Goal: Information Seeking & Learning: Learn about a topic

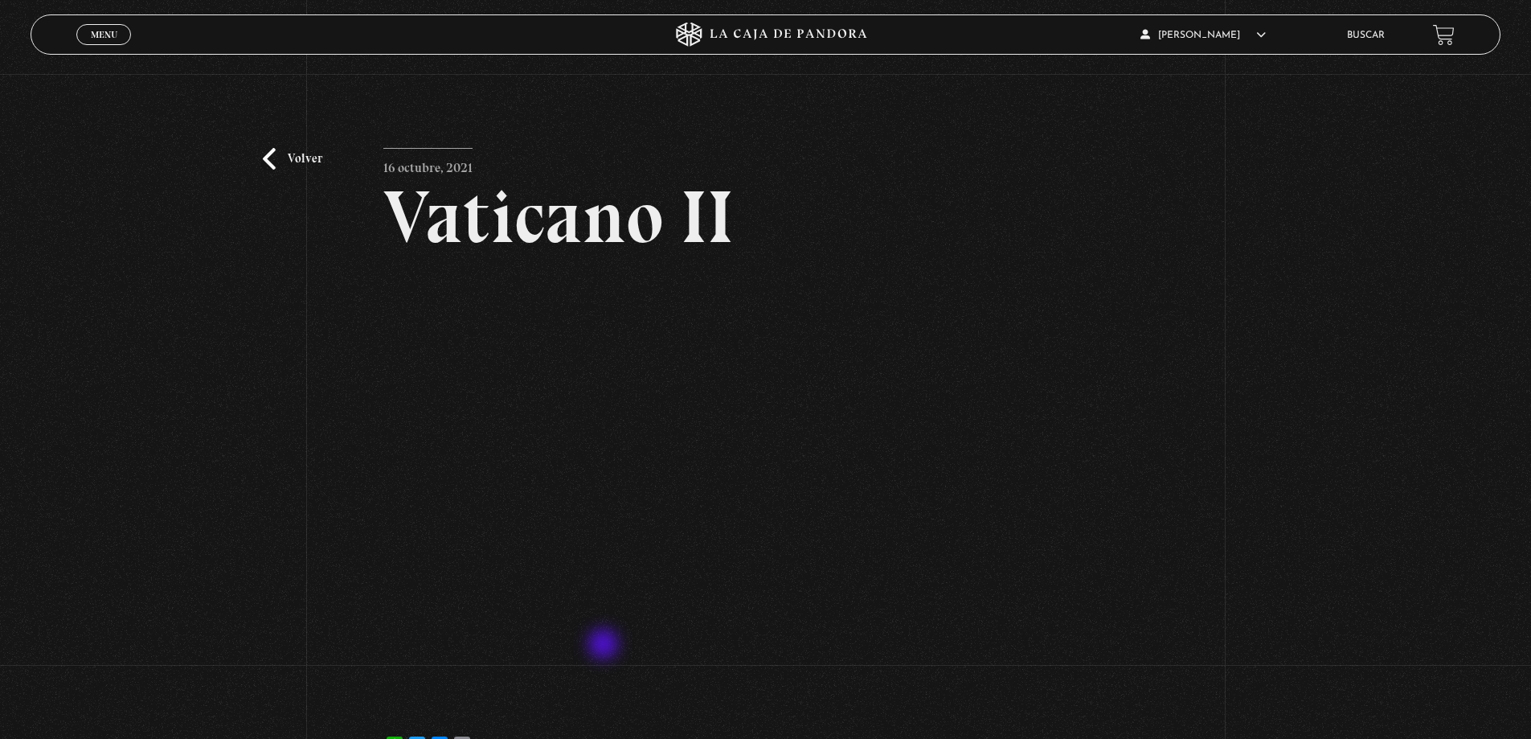
scroll to position [161, 0]
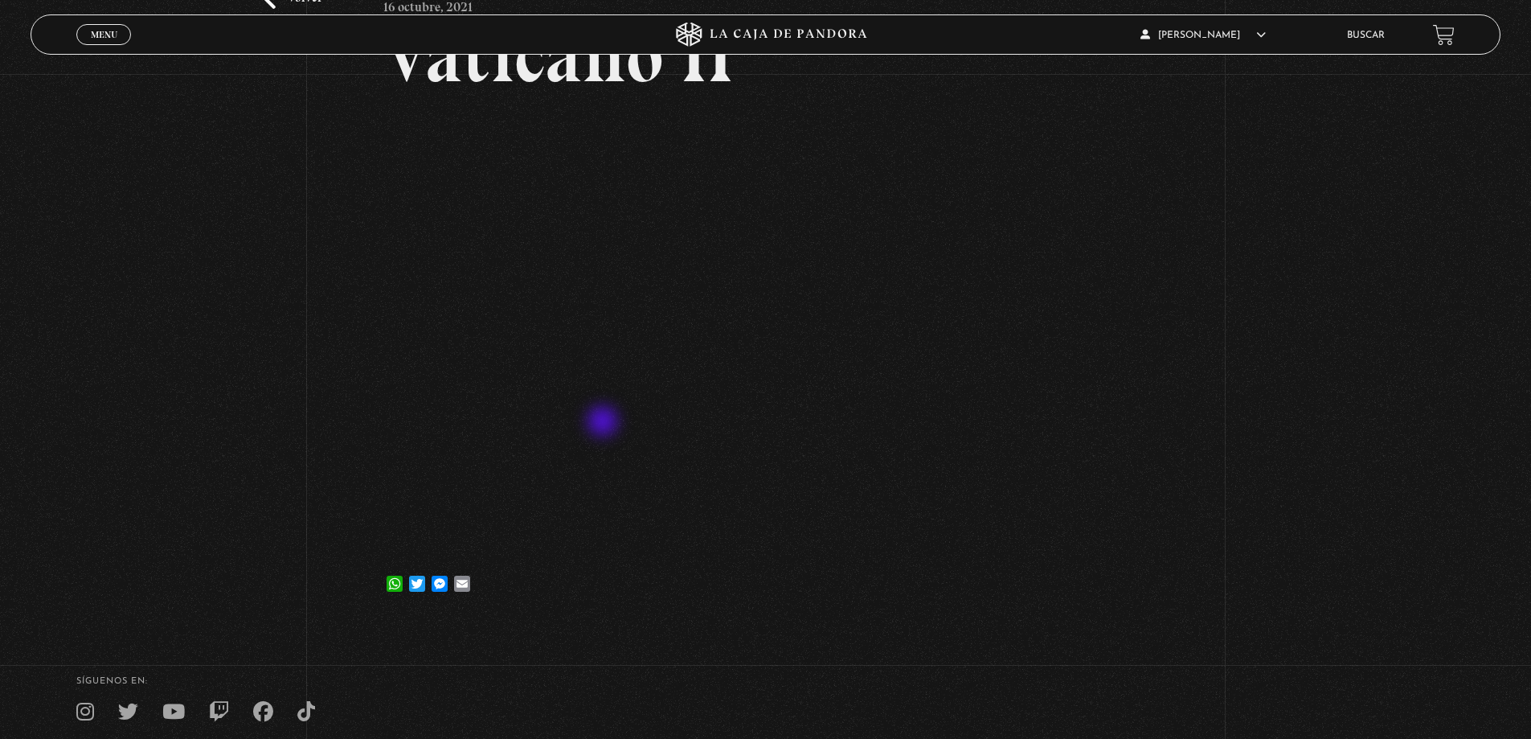
click at [383, 338] on div "Volver 16 octubre, 2021 Vaticano II WhatsApp Twitter Messenger Email" at bounding box center [765, 267] width 1531 height 708
click at [1319, 414] on div "Volver 16 octubre, 2021 Vaticano II WhatsApp Twitter Messenger Email" at bounding box center [765, 267] width 1531 height 708
click at [1035, 562] on article "16 octubre, 2021 Vaticano II WhatsApp Twitter Messenger Email" at bounding box center [765, 296] width 764 height 618
click at [1148, 555] on article "16 octubre, 2021 Vaticano II WhatsApp Twitter Messenger Email" at bounding box center [765, 296] width 764 height 618
click at [1515, 575] on div "Volver 16 octubre, 2021 Vaticano II WhatsApp Twitter Messenger Email" at bounding box center [765, 267] width 1531 height 708
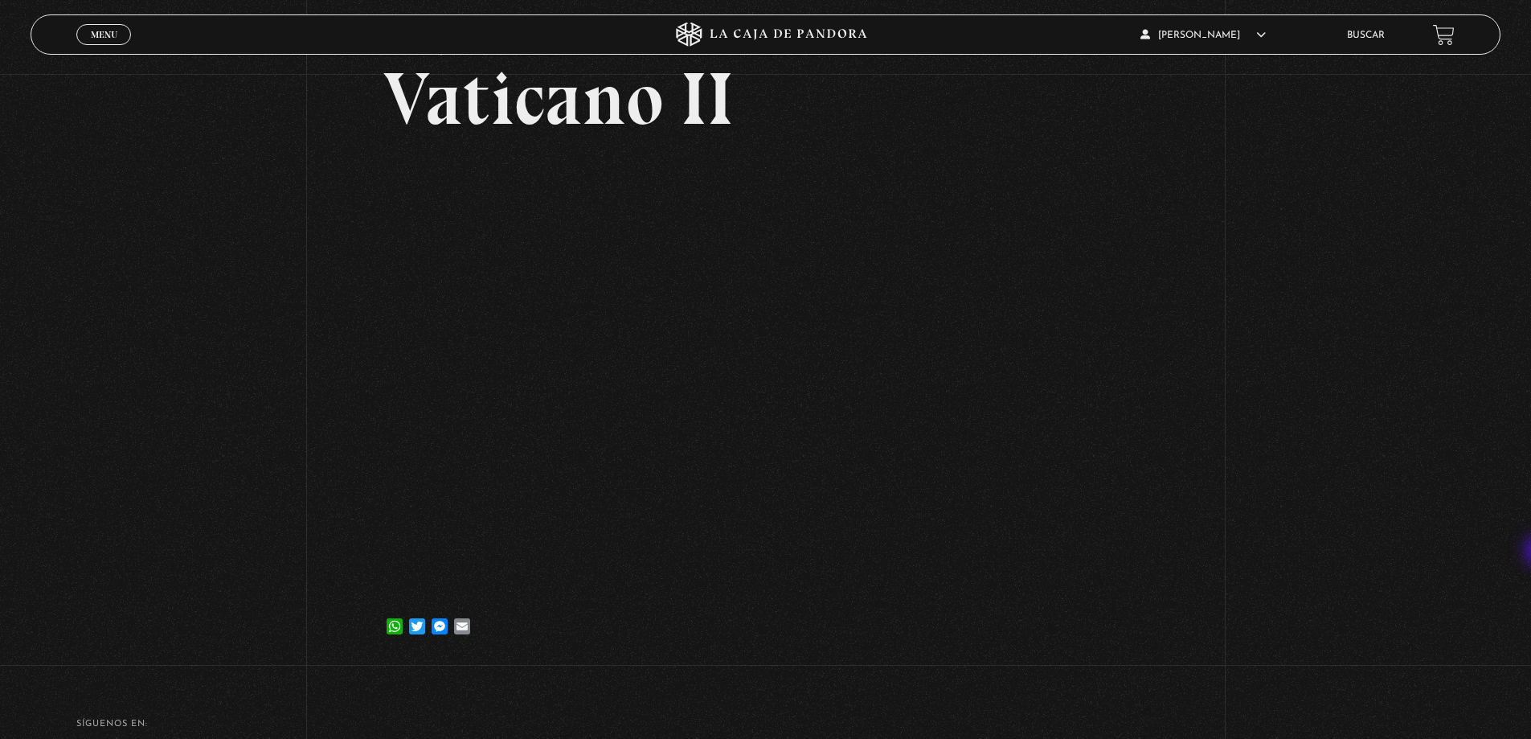
scroll to position [0, 0]
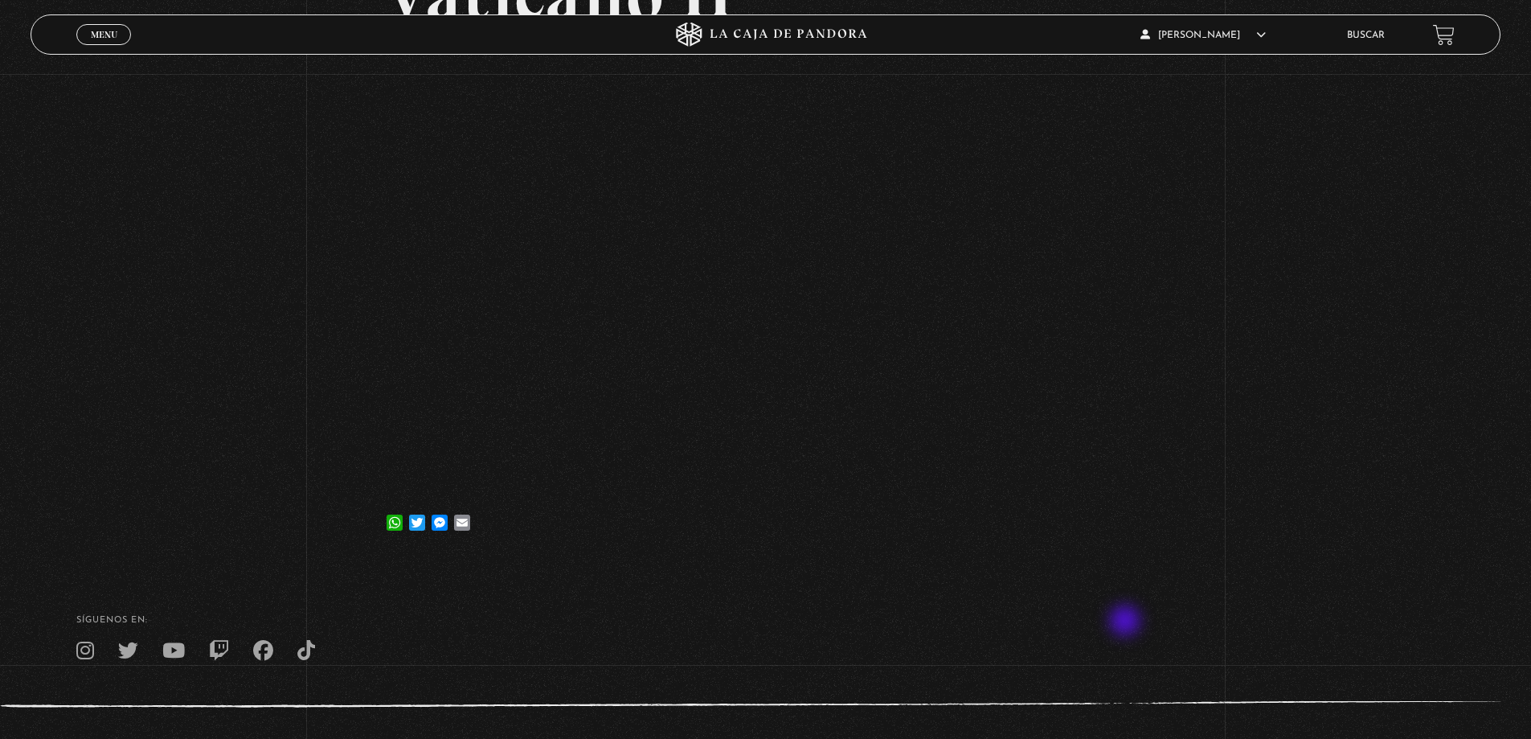
scroll to position [132, 0]
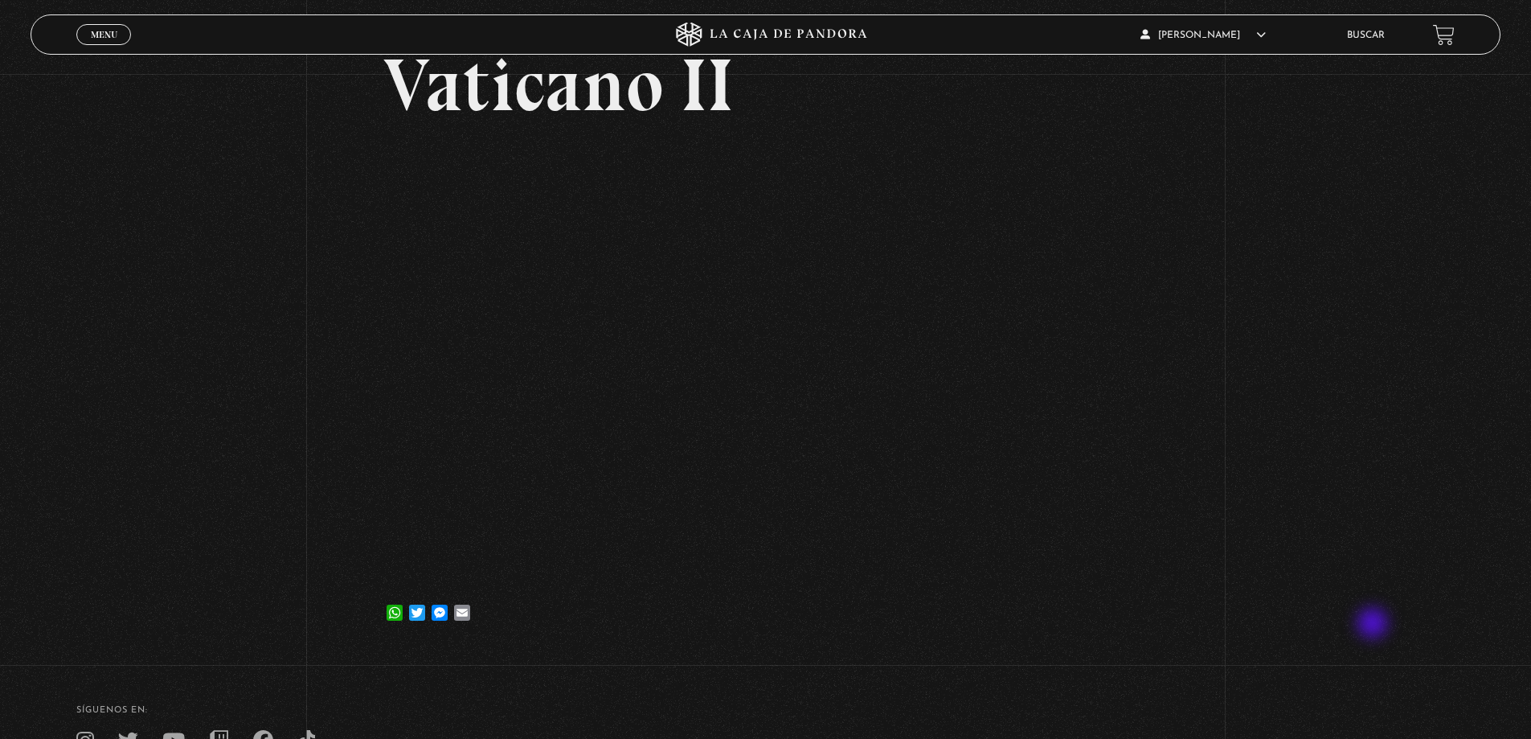
click at [1374, 625] on div "Volver 16 octubre, 2021 Vaticano II WhatsApp Twitter Messenger Email" at bounding box center [765, 296] width 1531 height 708
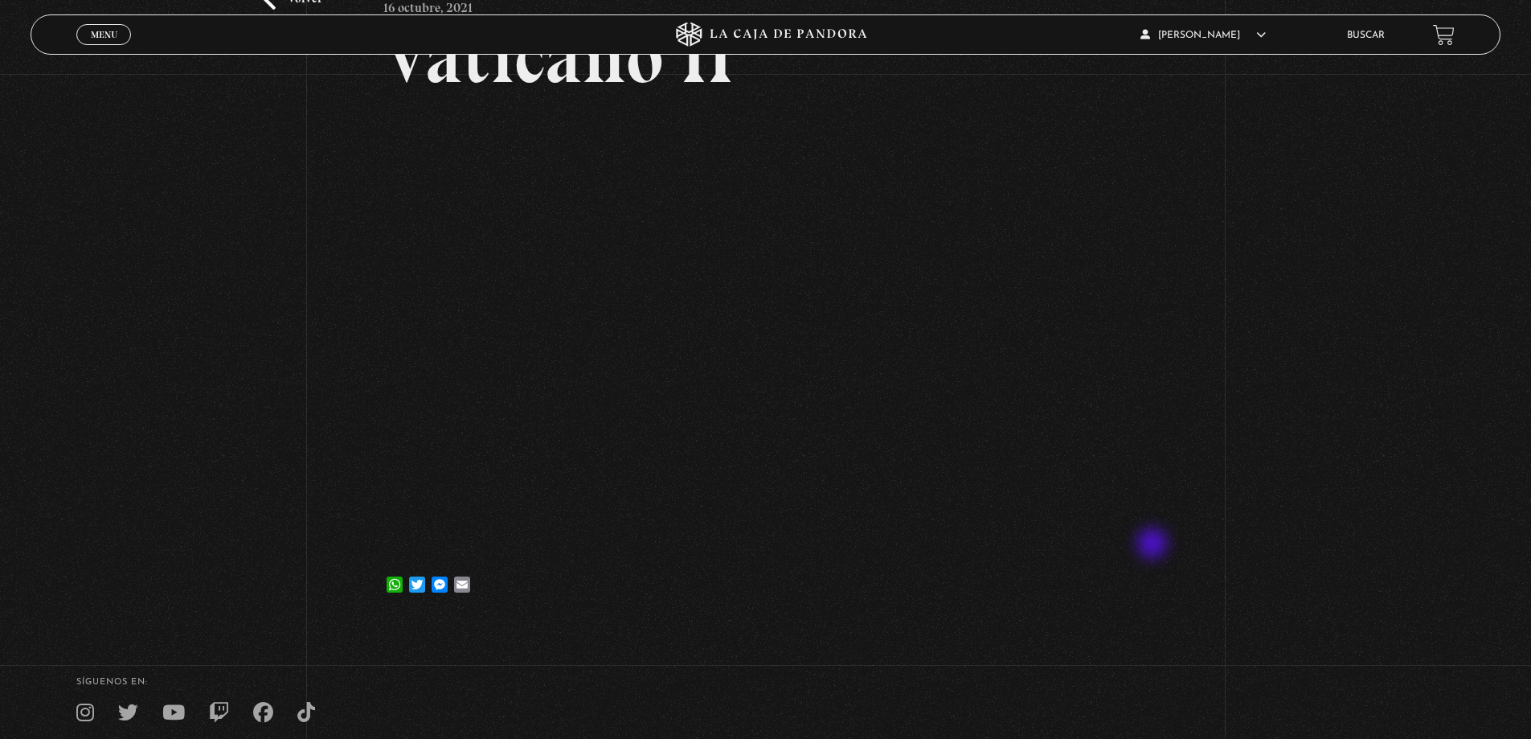
scroll to position [161, 0]
click at [1130, 551] on article "16 octubre, 2021 Vaticano II WhatsApp Twitter Messenger Email" at bounding box center [765, 296] width 764 height 618
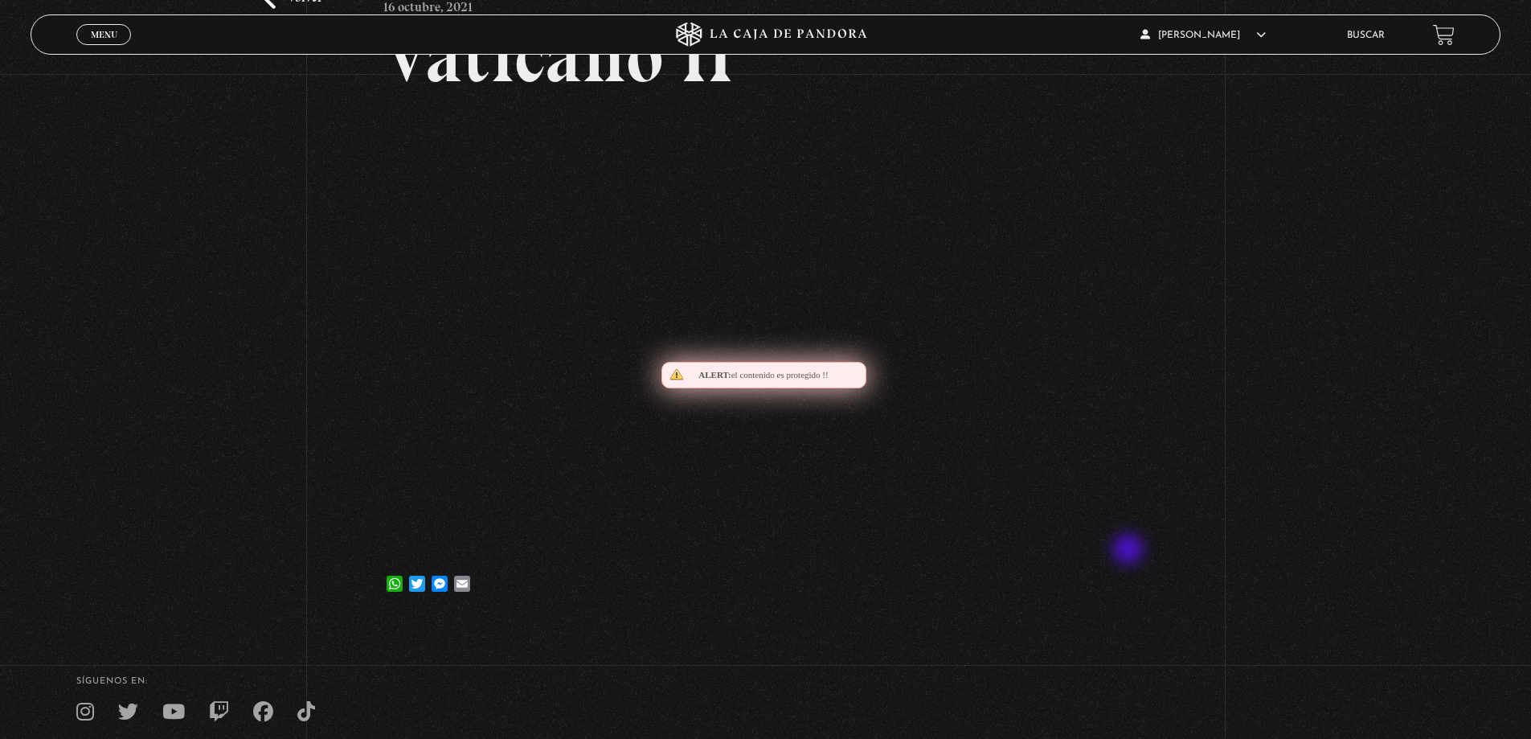
click at [1130, 551] on article "16 octubre, 2021 Vaticano II WhatsApp Twitter Messenger Email" at bounding box center [765, 296] width 764 height 618
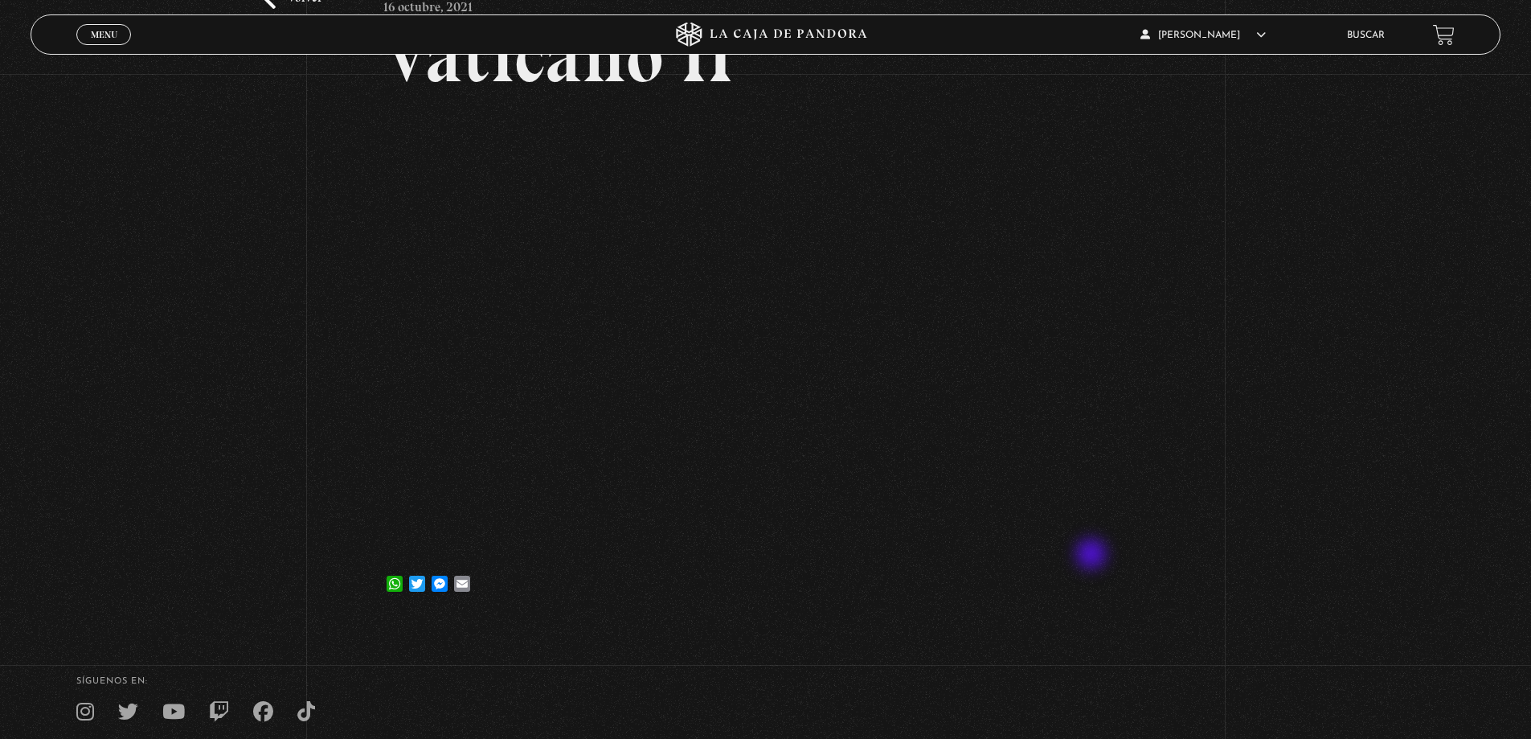
click at [1093, 555] on article "16 octubre, 2021 Vaticano II WhatsApp Twitter Messenger Email" at bounding box center [765, 296] width 764 height 618
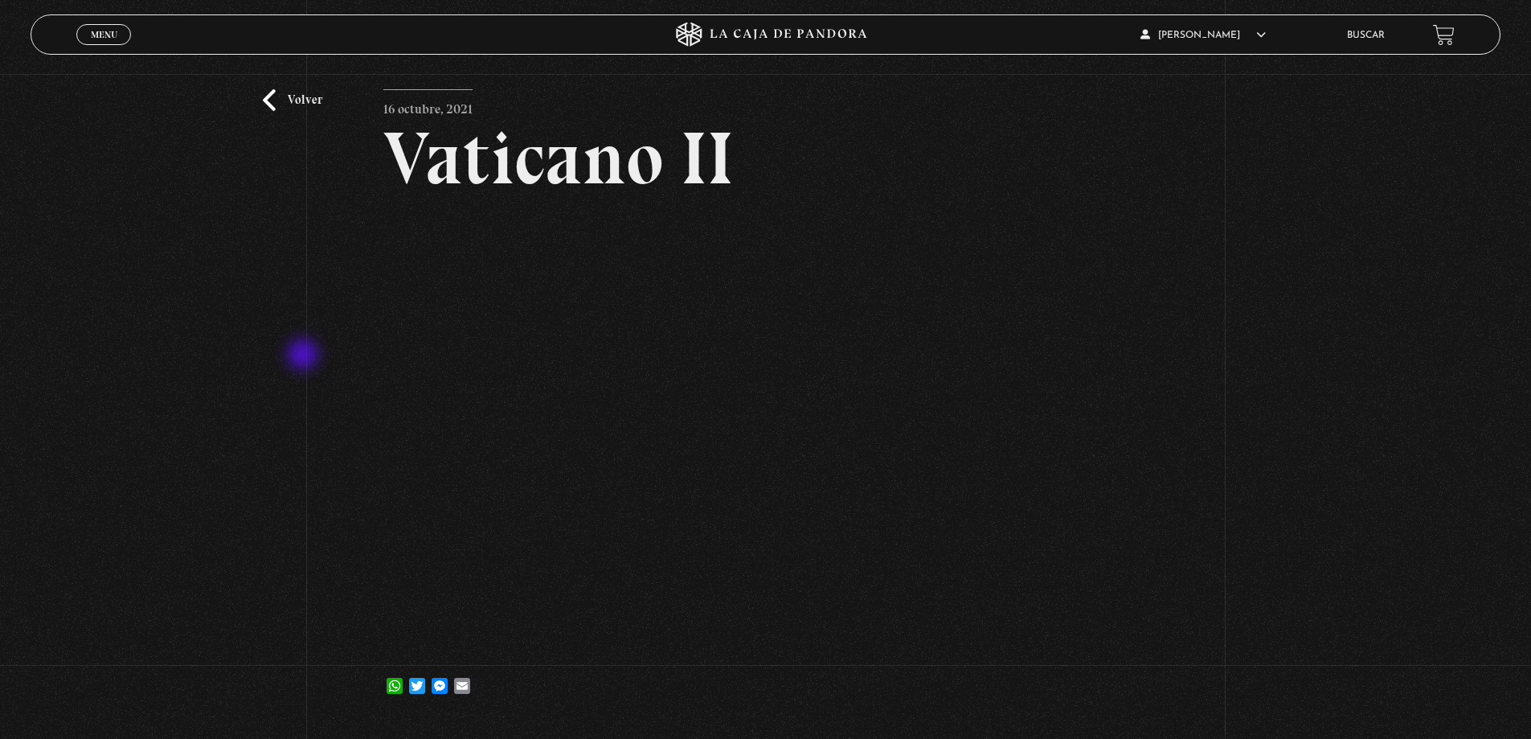
scroll to position [0, 0]
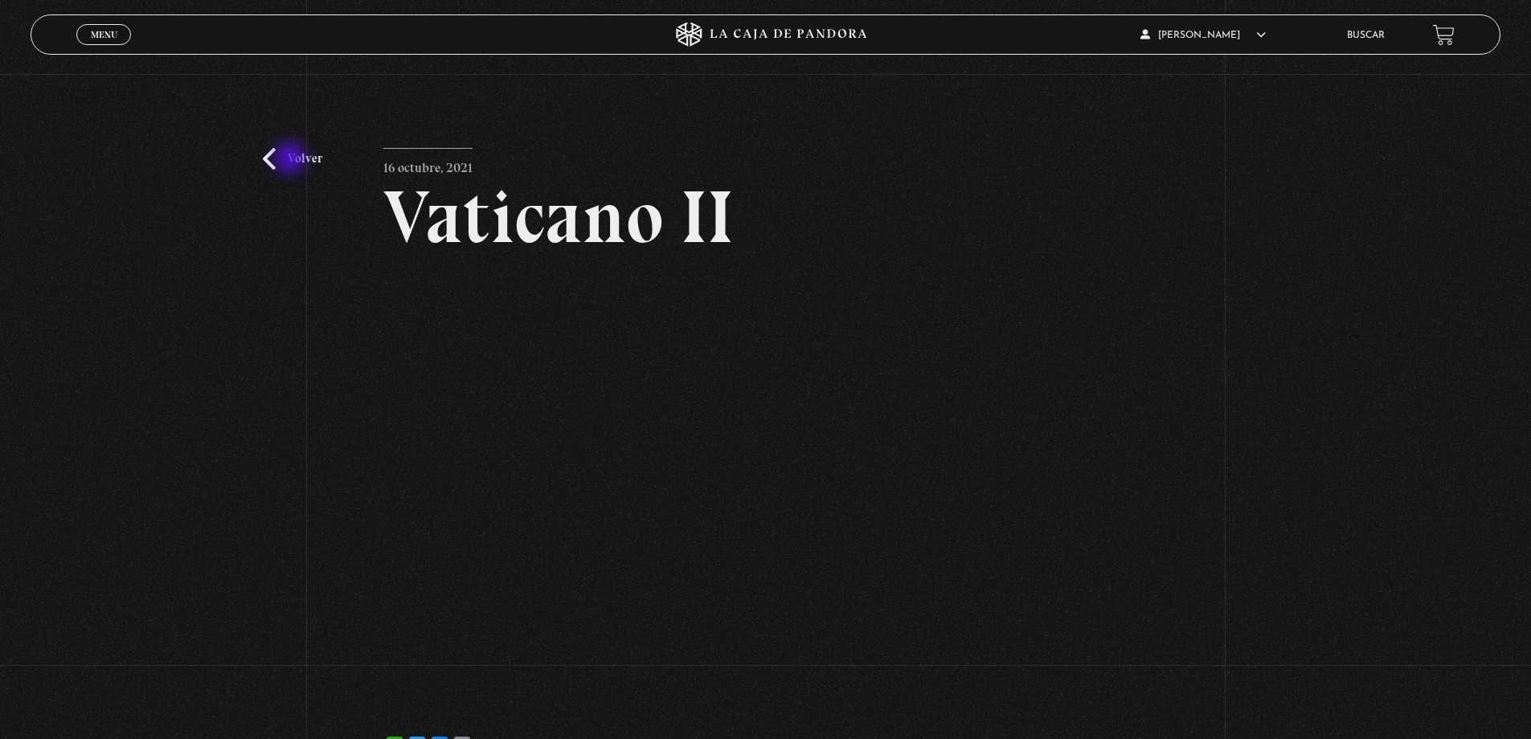
click at [291, 159] on link "Volver" at bounding box center [292, 159] width 59 height 22
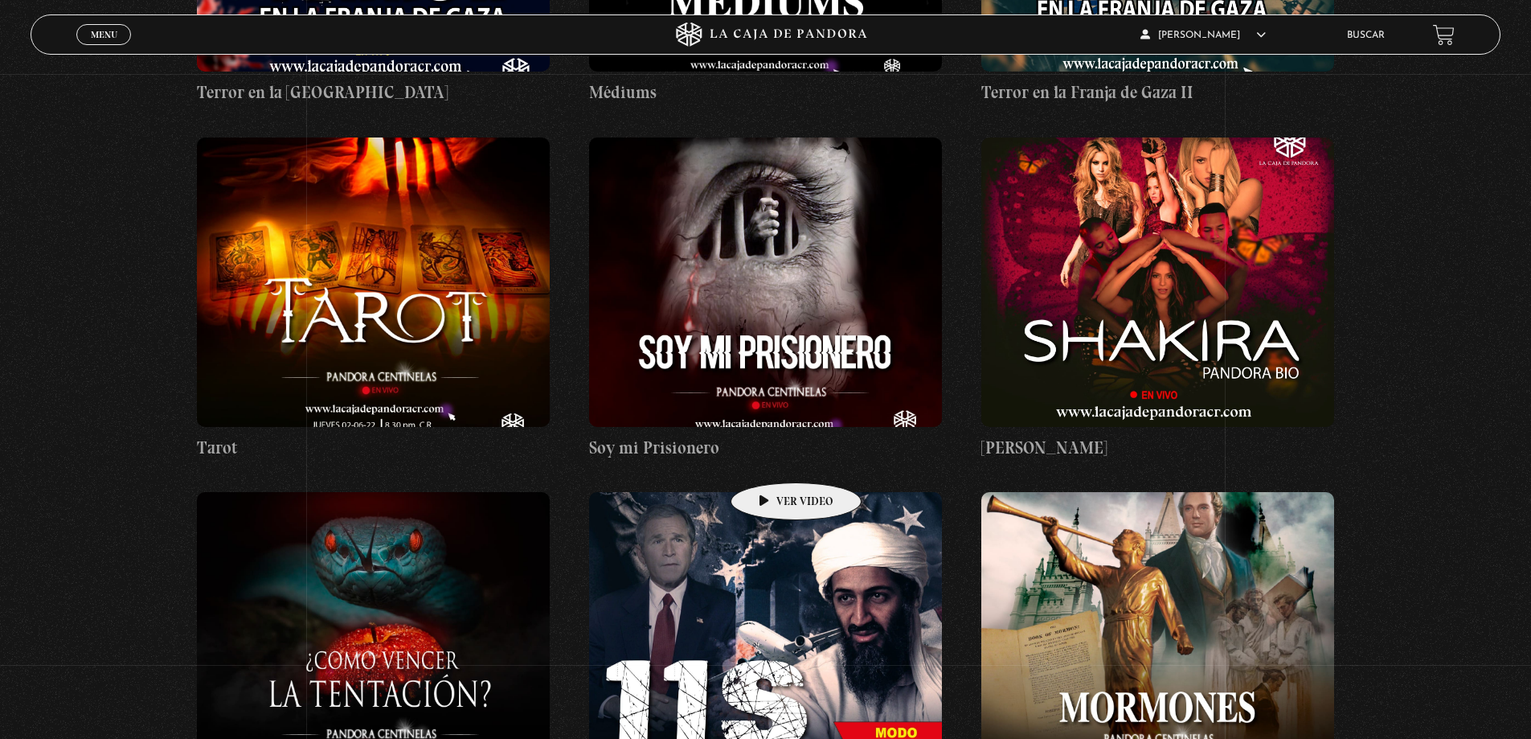
scroll to position [14464, 0]
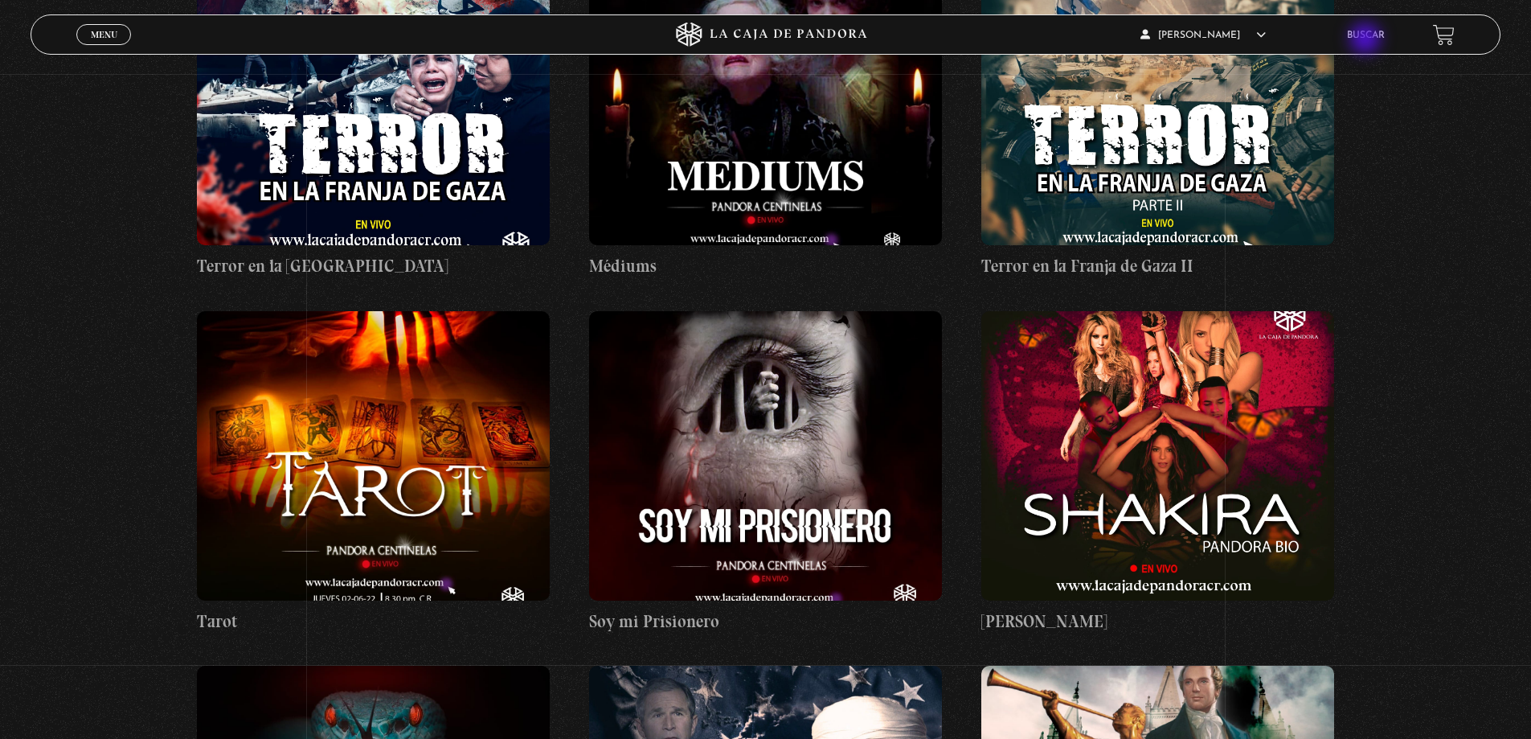
click at [1367, 40] on link "Buscar" at bounding box center [1366, 36] width 38 height 10
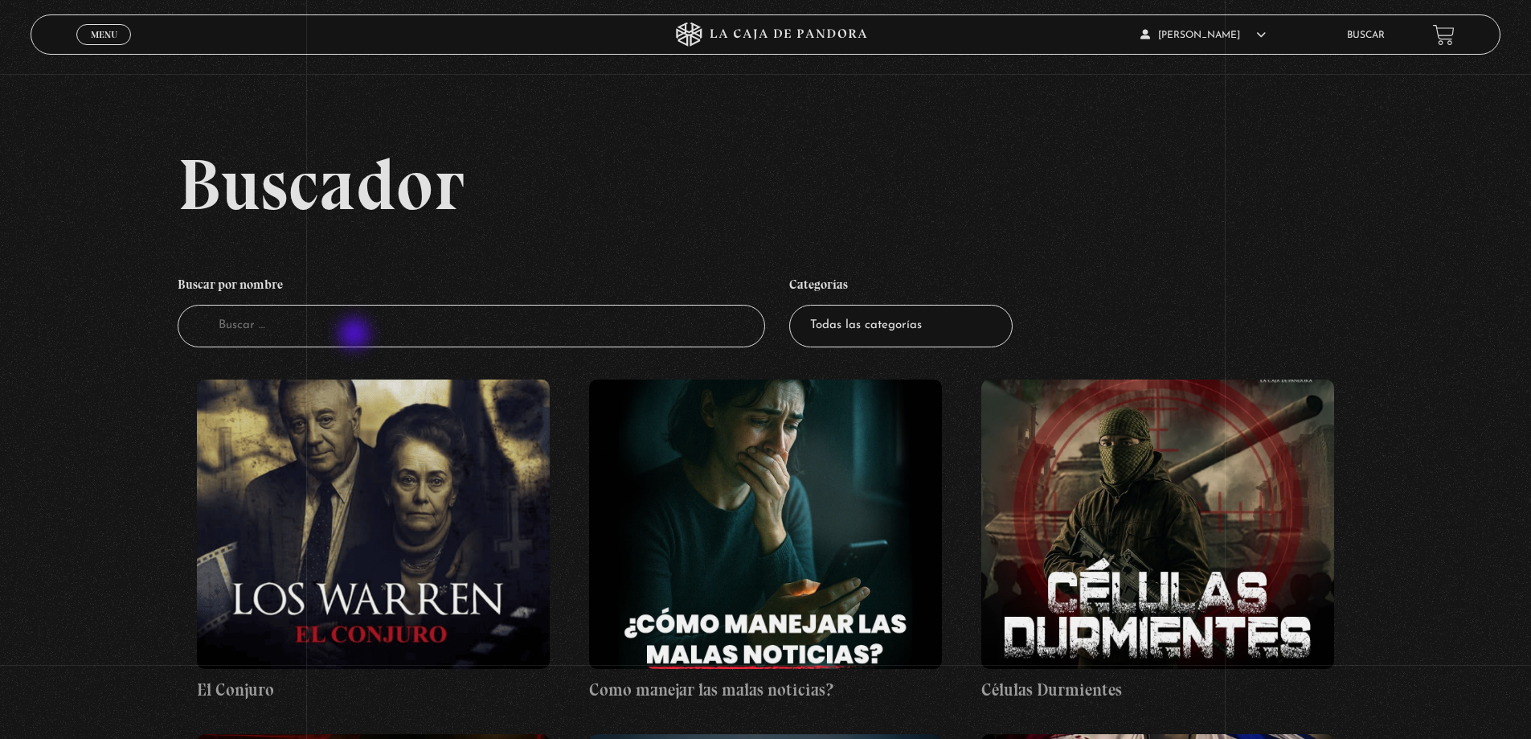
click at [355, 335] on input "Buscador" at bounding box center [472, 326] width 588 height 43
type input "v"
type input "Vaticano"
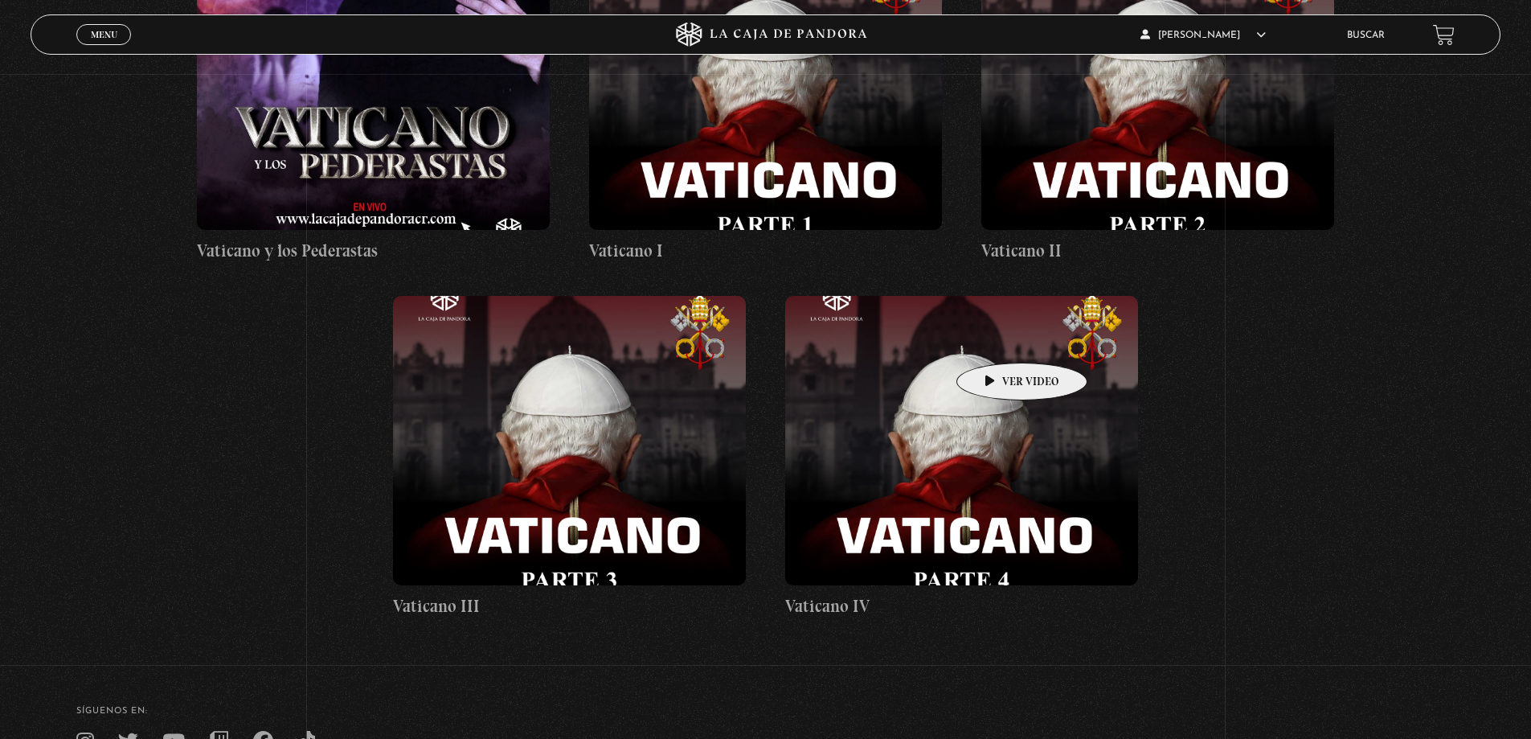
scroll to position [964, 0]
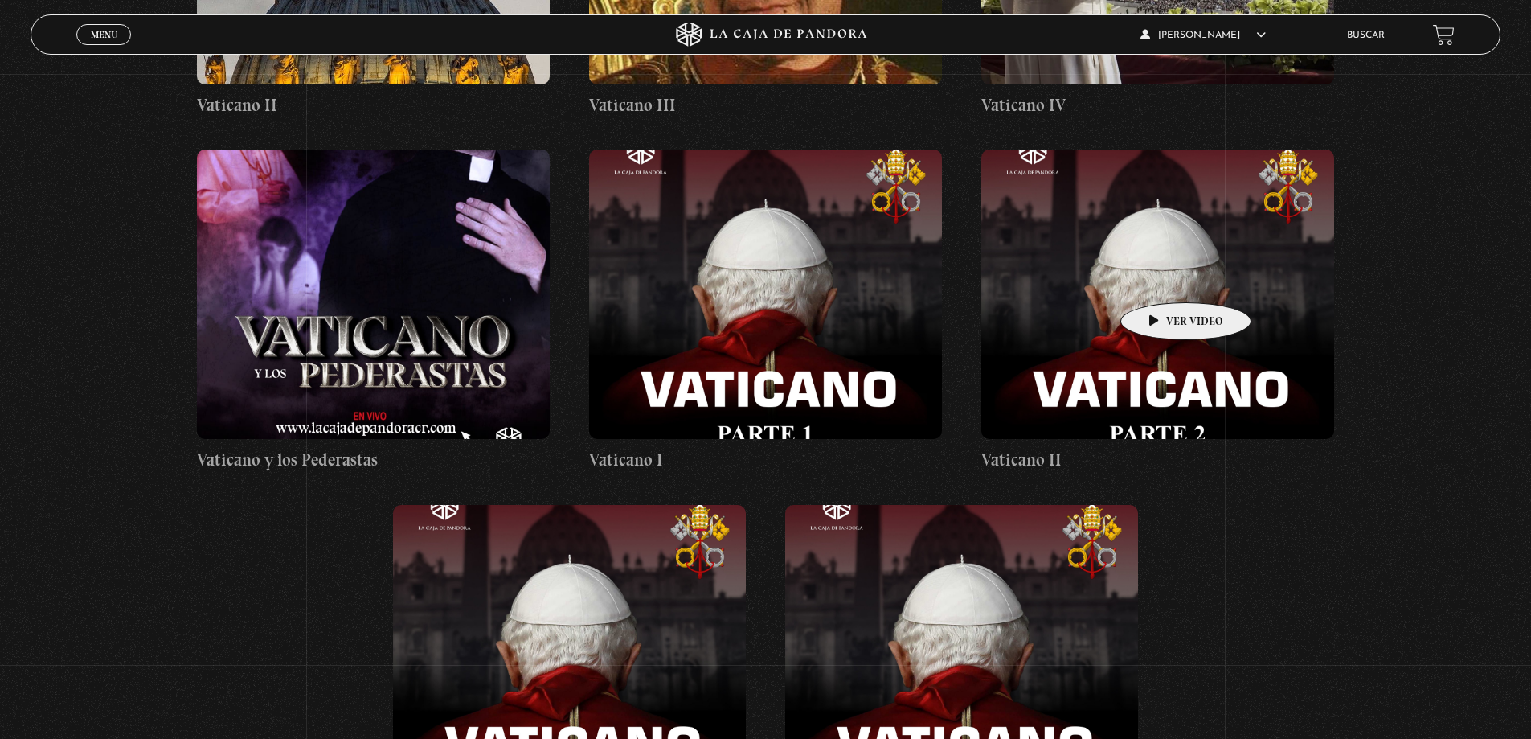
click at [1161, 278] on figure at bounding box center [1157, 293] width 353 height 289
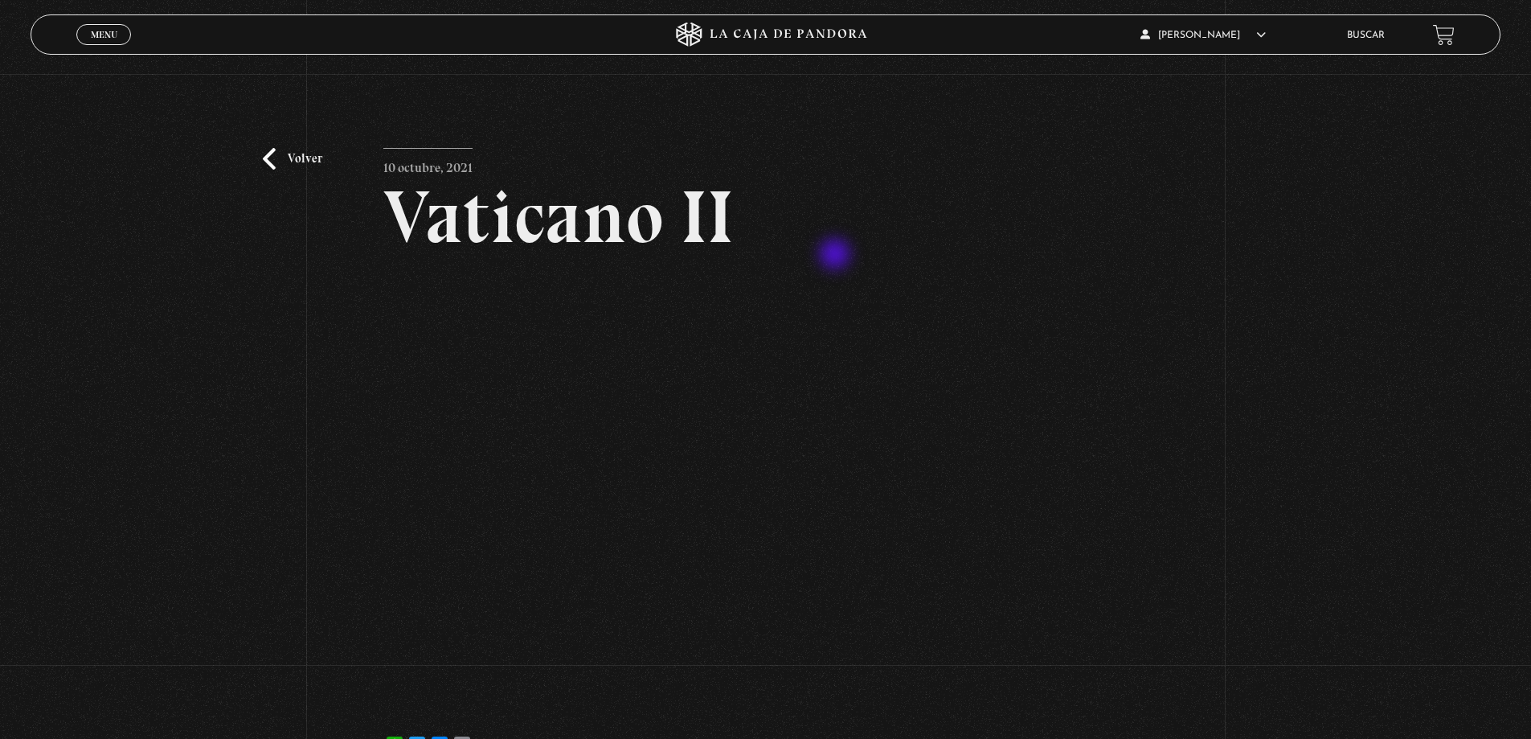
click at [837, 256] on article "10 octubre, 2021 Vaticano II WhatsApp Twitter Messenger Email" at bounding box center [765, 457] width 764 height 618
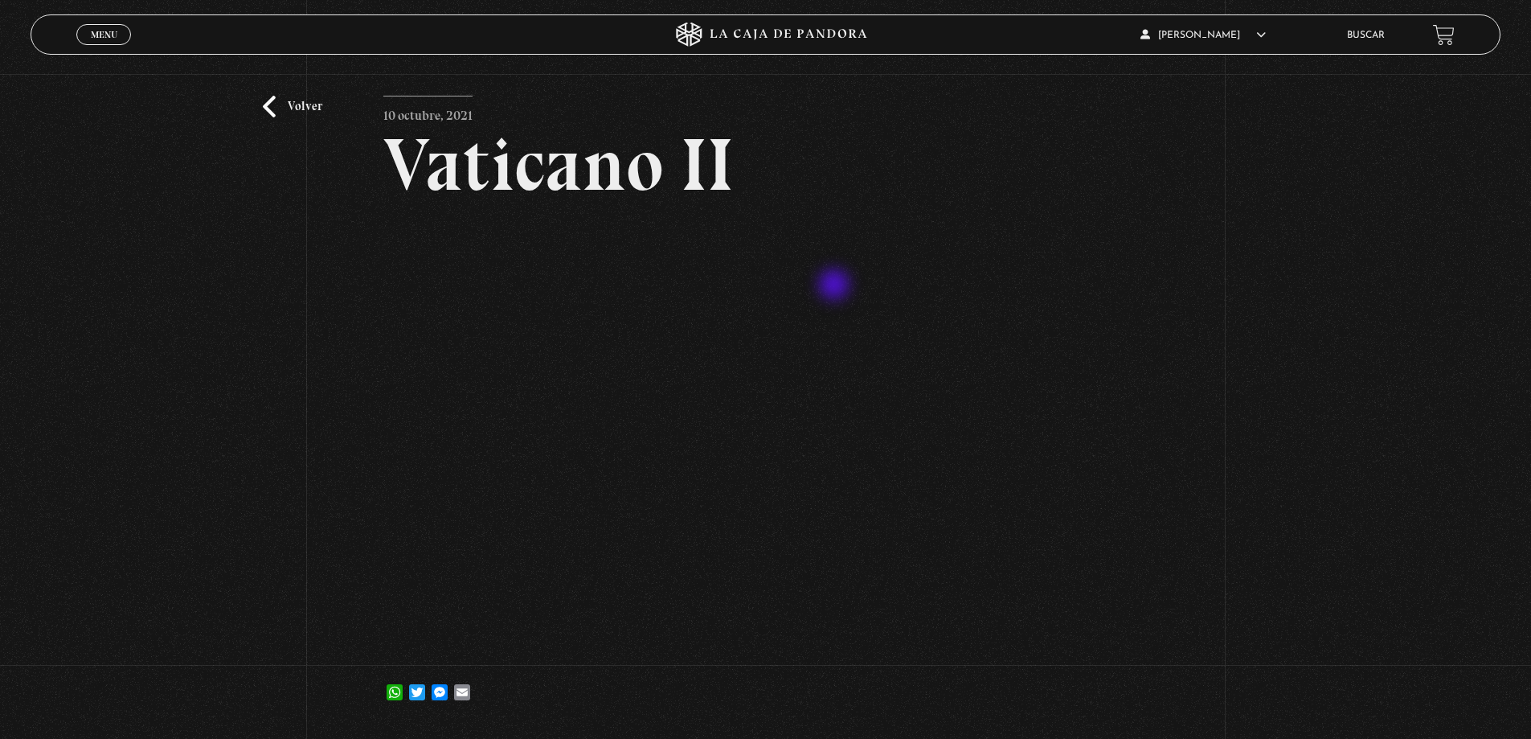
scroll to position [80, 0]
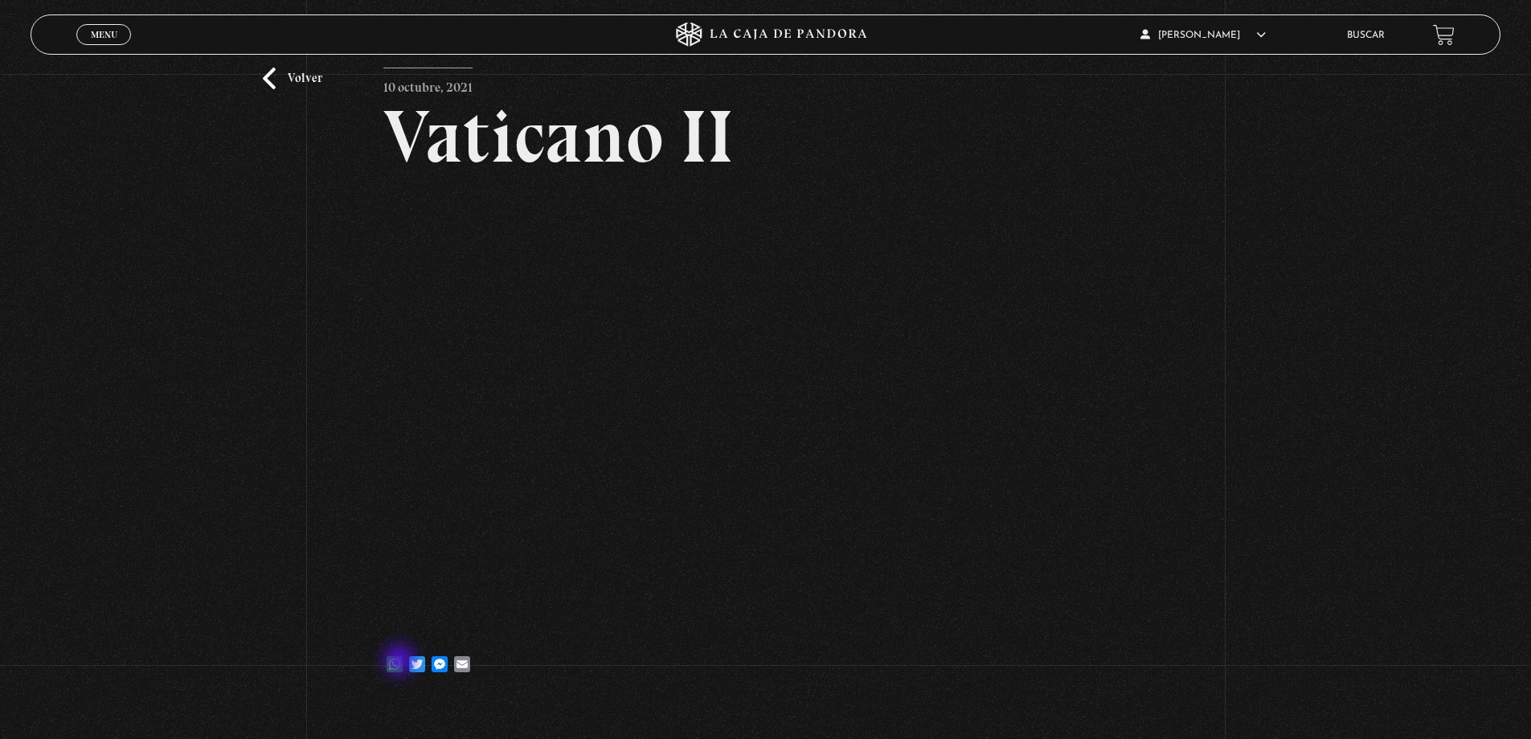
click at [400, 661] on link "WhatsApp" at bounding box center [394, 656] width 23 height 32
drag, startPoint x: 18, startPoint y: 267, endPoint x: 97, endPoint y: 295, distance: 83.6
click at [18, 267] on div "Volver 10 octubre, 2021 Vaticano II WhatsApp Twitter Messenger Email" at bounding box center [765, 348] width 1531 height 708
click at [1330, 506] on div "Volver 10 octubre, 2021 Vaticano II WhatsApp Twitter Messenger Email" at bounding box center [765, 348] width 1531 height 708
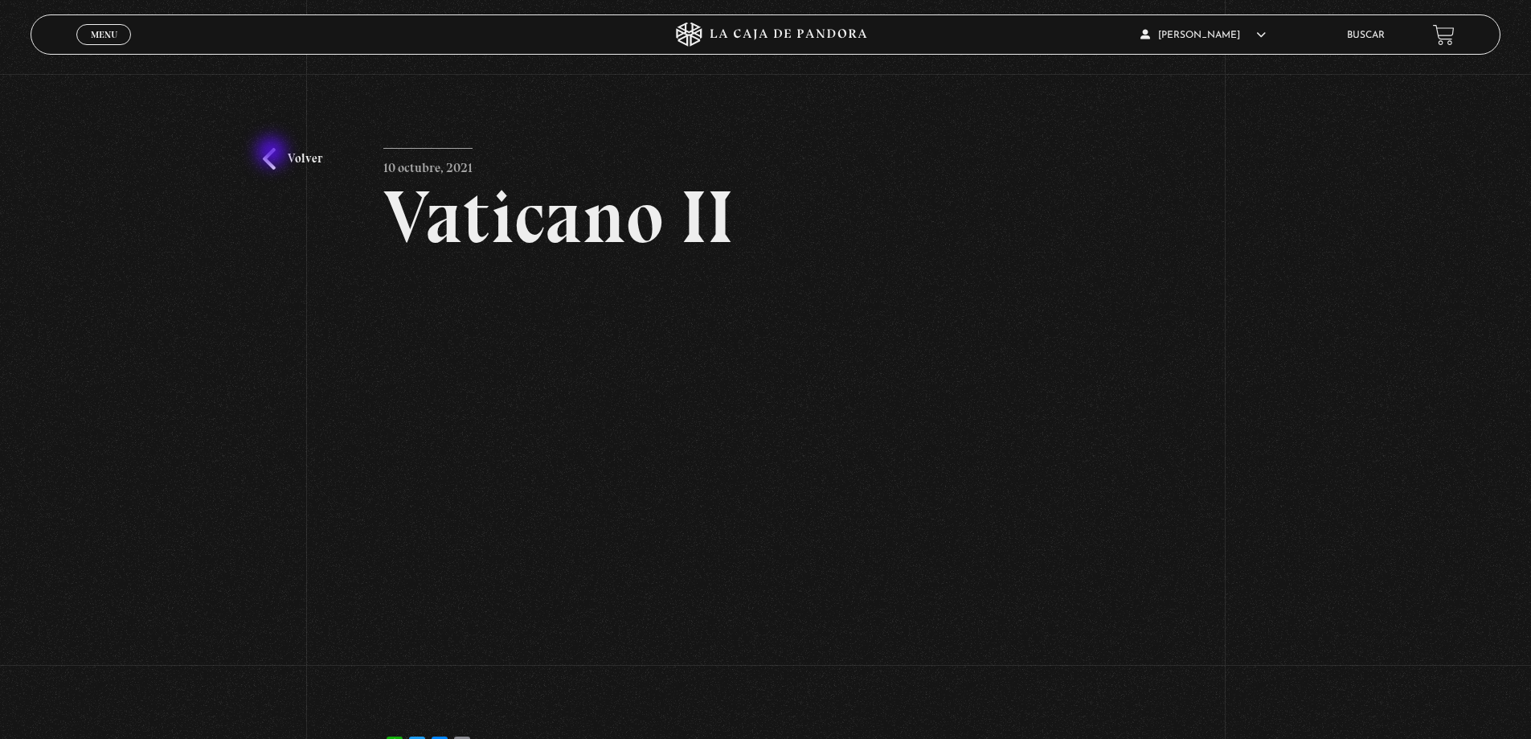
click at [273, 154] on link "Volver" at bounding box center [292, 159] width 59 height 22
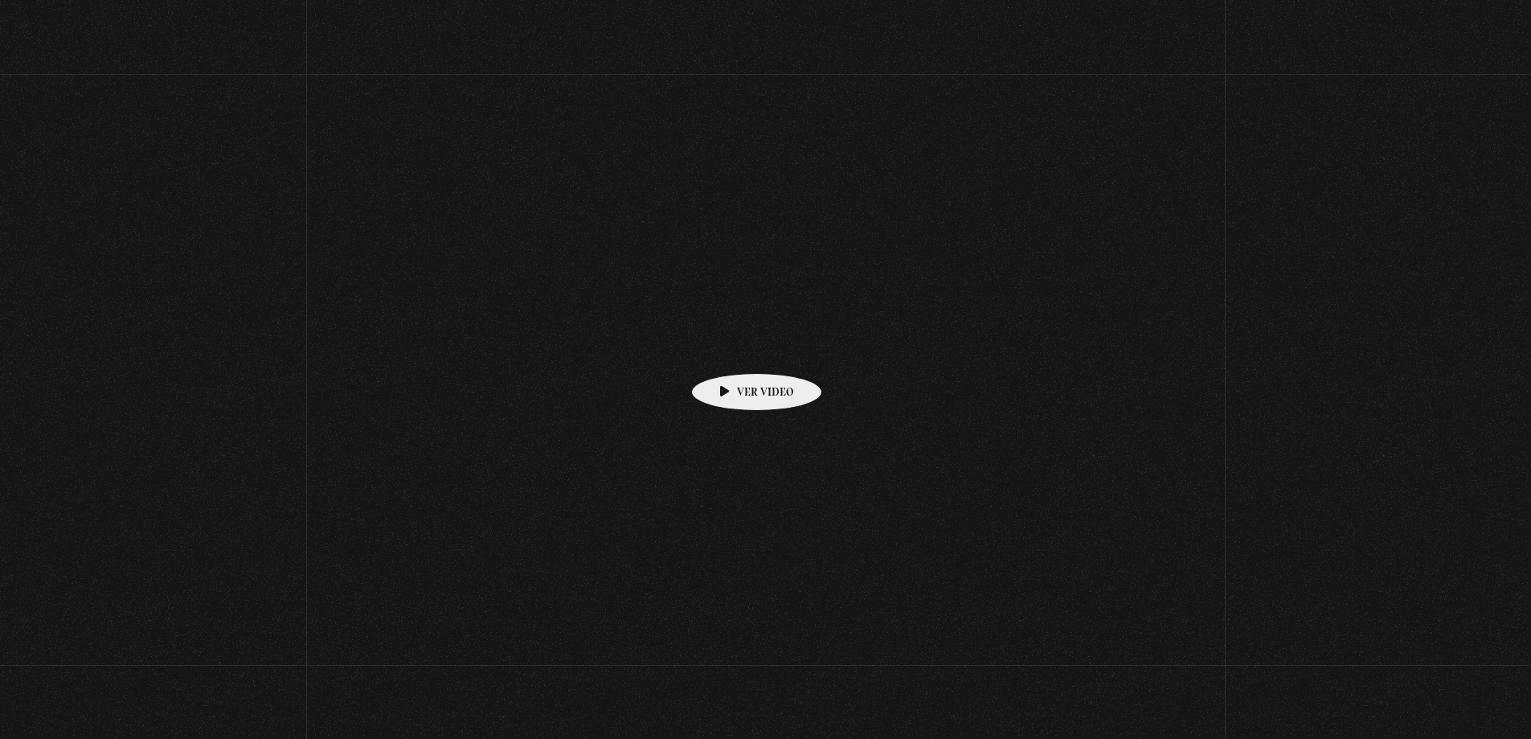
scroll to position [1125, 0]
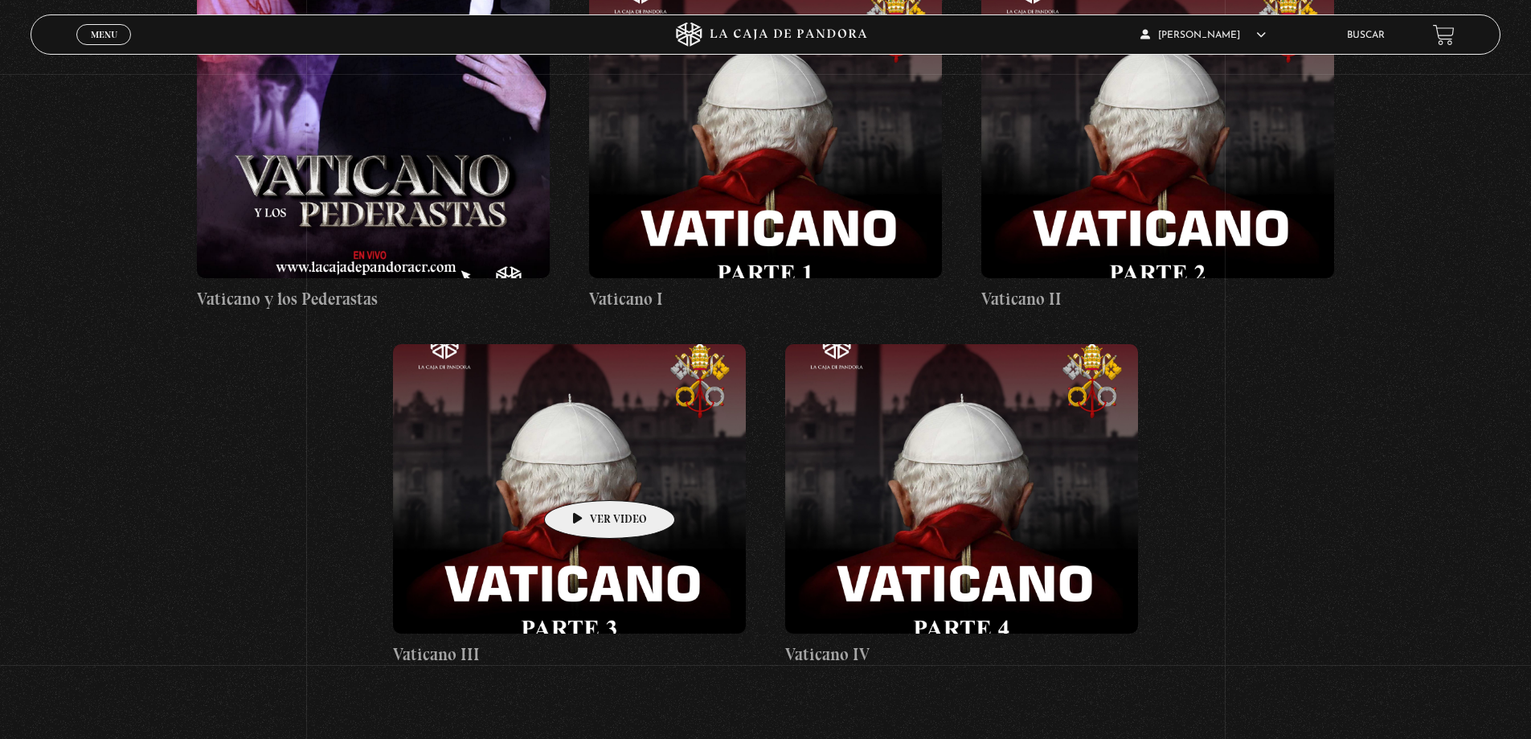
click at [584, 476] on figure at bounding box center [569, 488] width 353 height 289
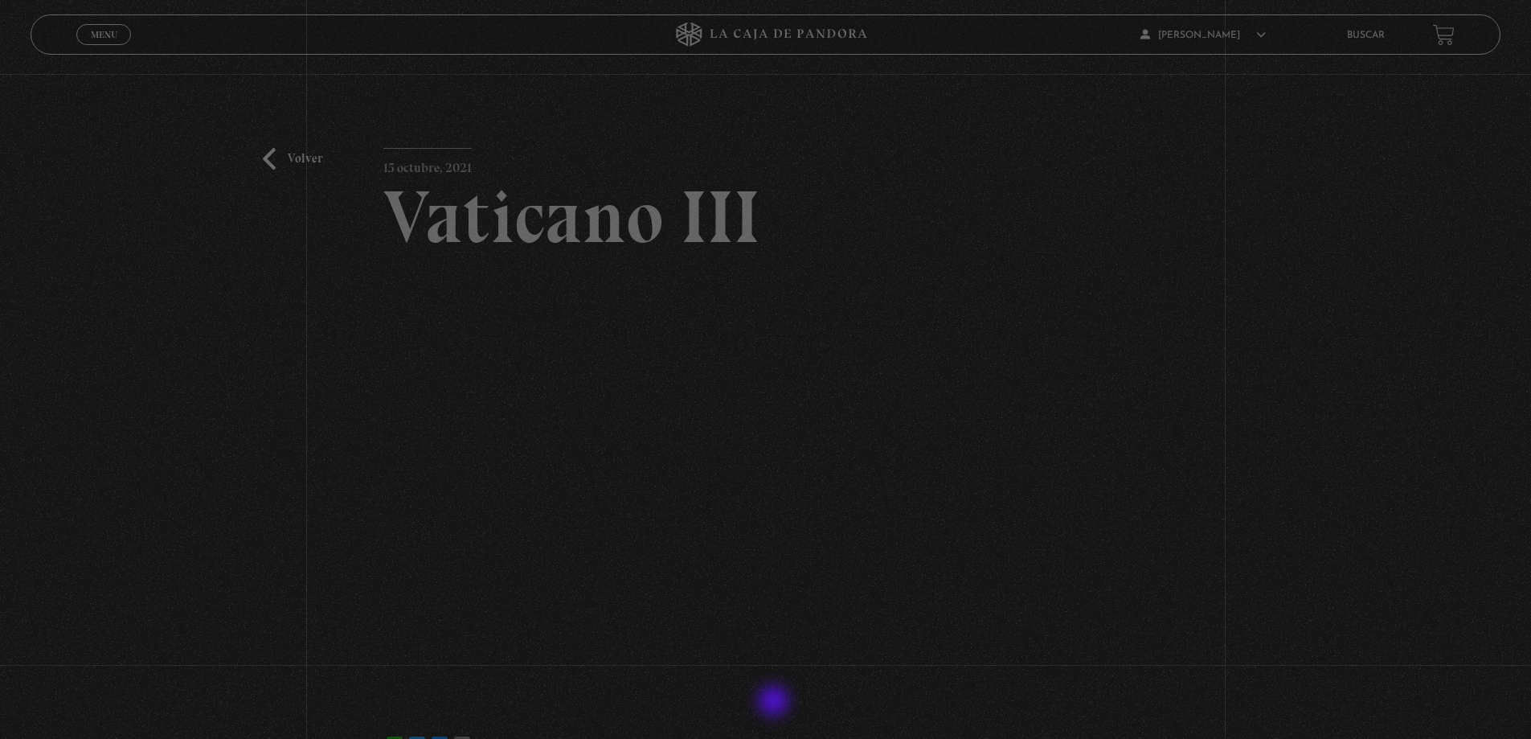
scroll to position [161, 0]
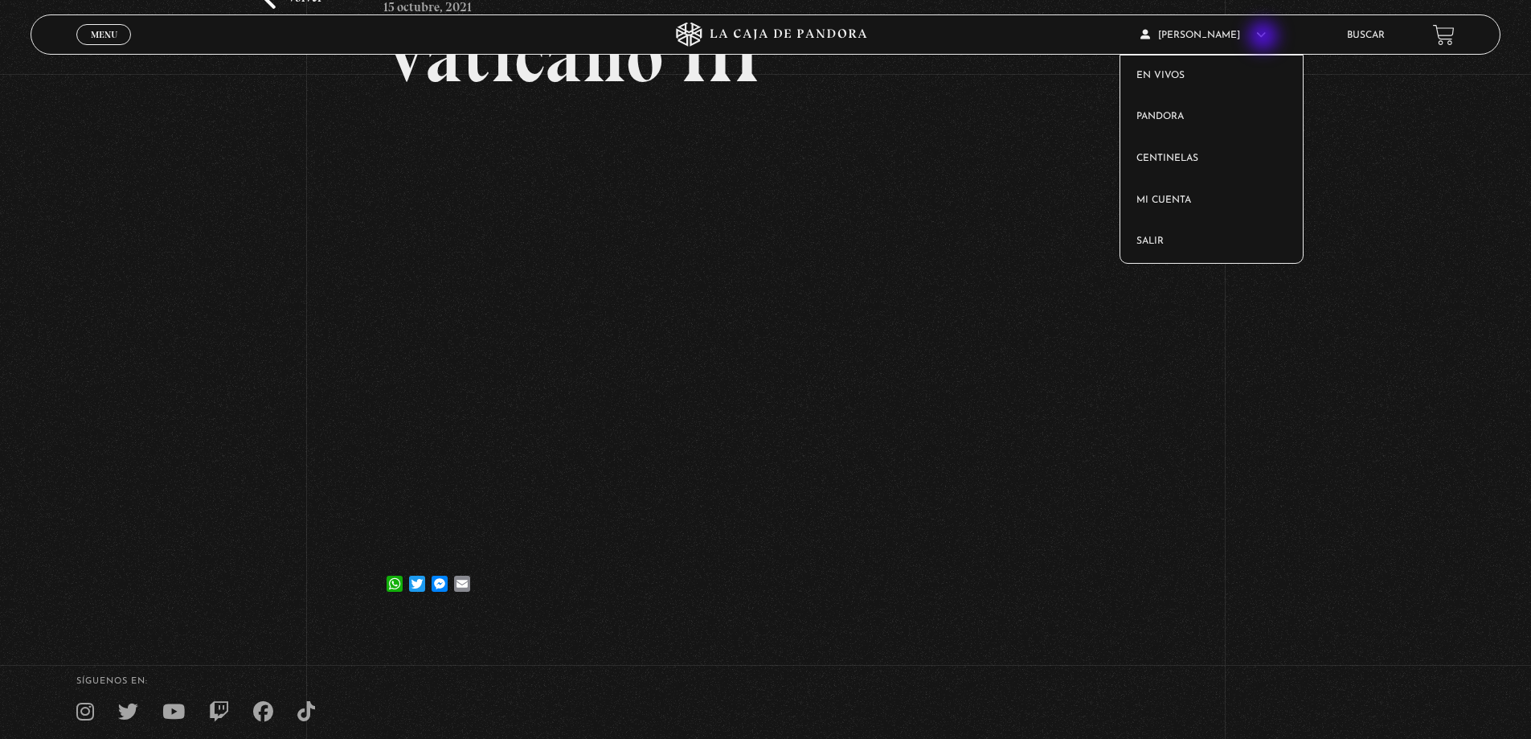
click at [1259, 35] on span "Michael Martinez" at bounding box center [1202, 36] width 125 height 10
click at [1191, 245] on link "Salir" at bounding box center [1211, 242] width 182 height 42
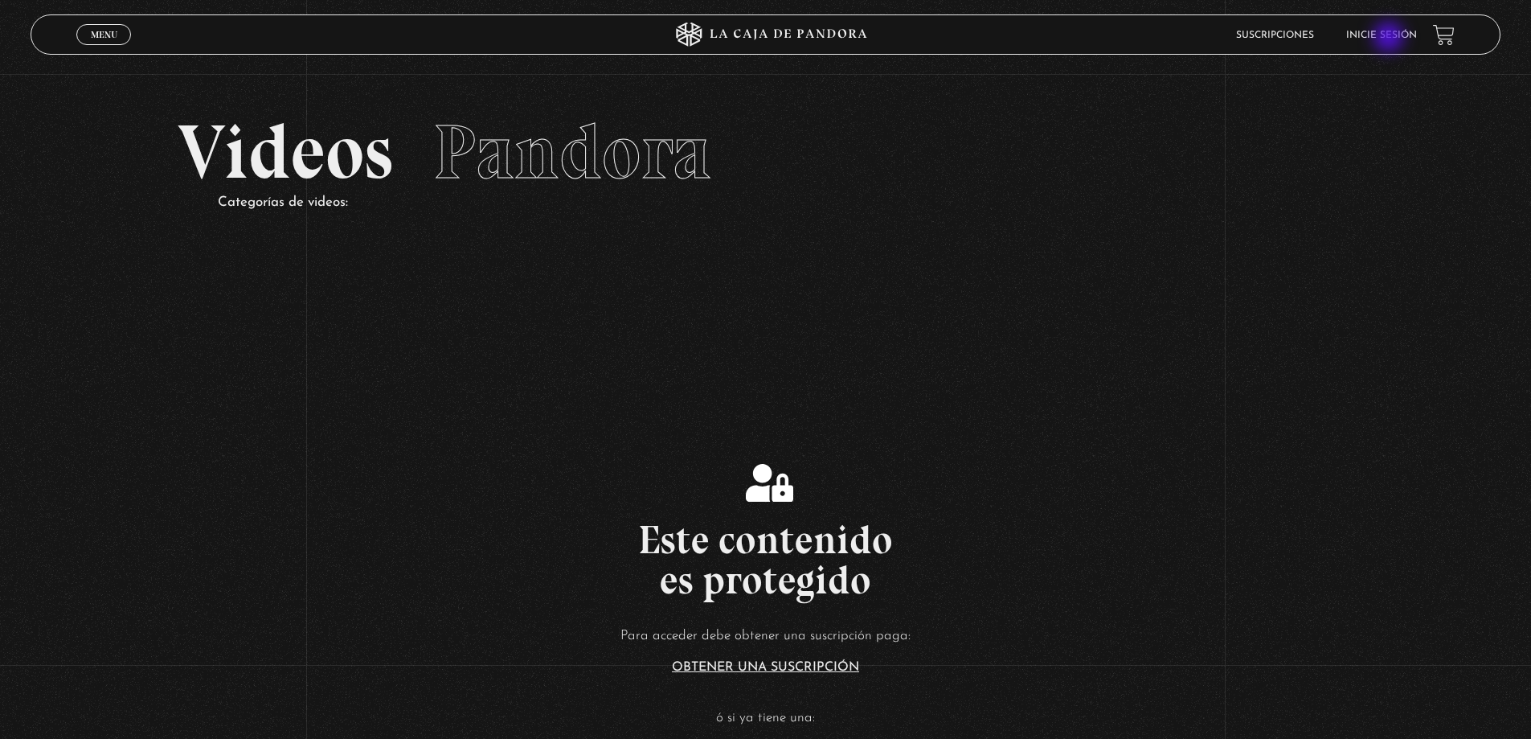
click at [1391, 39] on link "Inicie sesión" at bounding box center [1381, 36] width 71 height 10
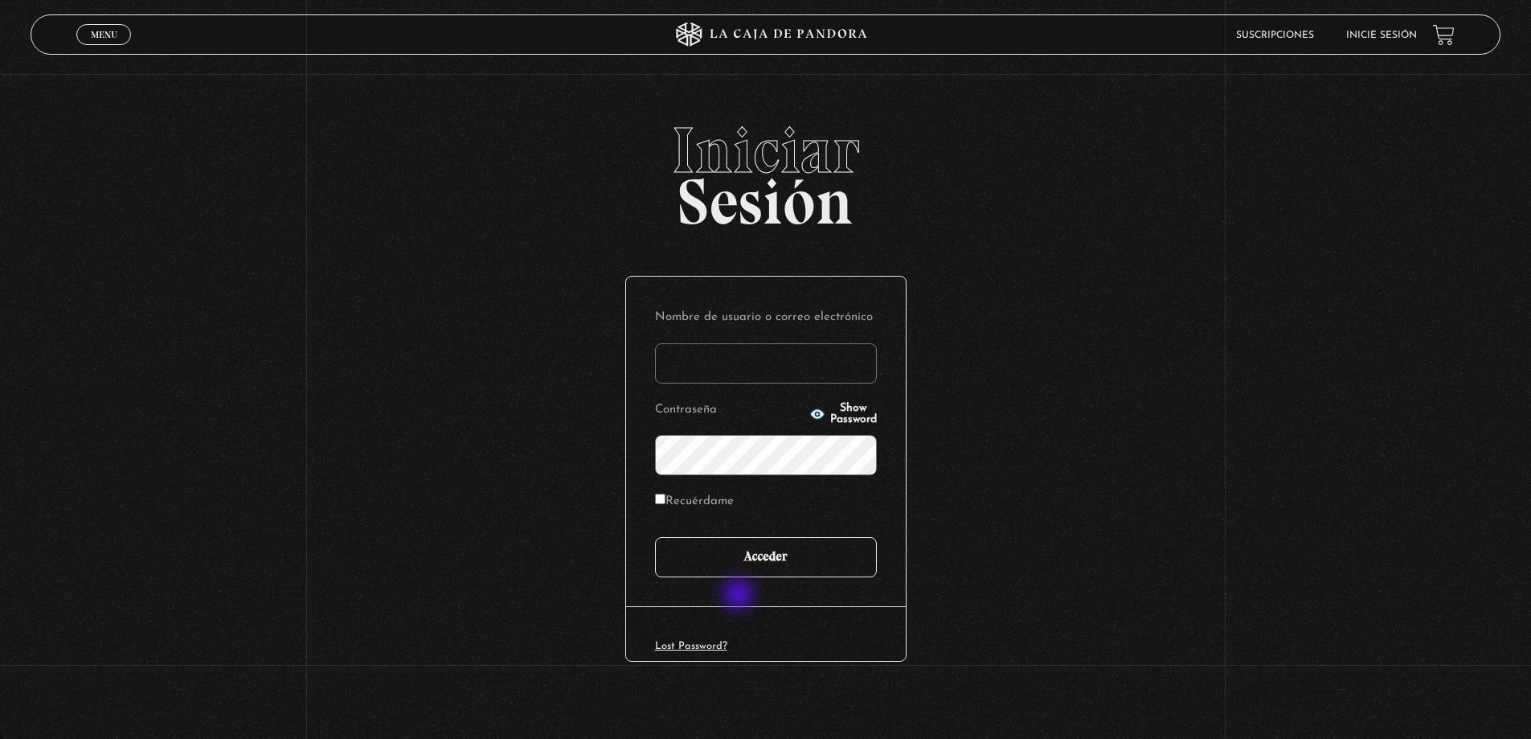
type input "[PERSON_NAME]"
click at [776, 550] on input "Acceder" at bounding box center [766, 557] width 222 height 40
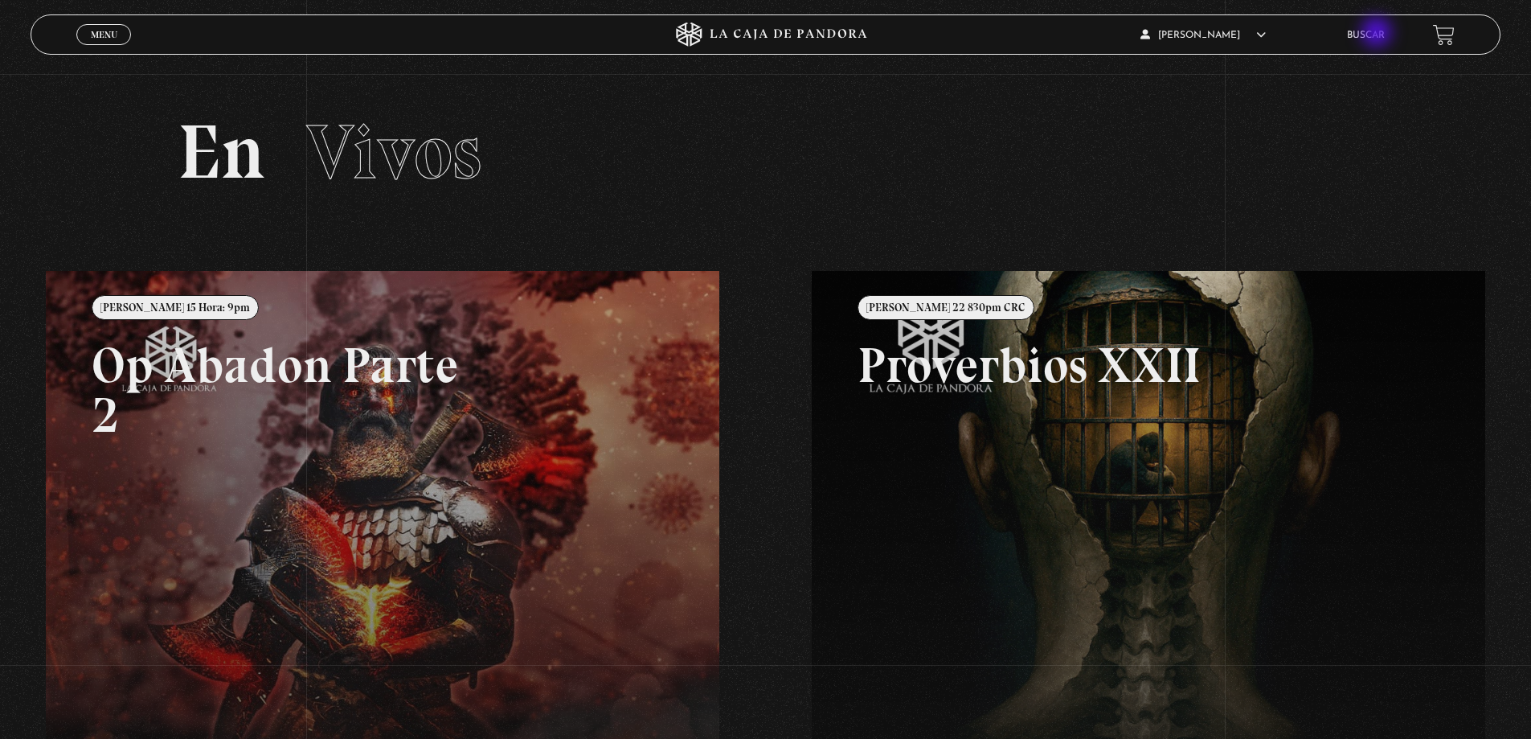
click at [1378, 34] on link "Buscar" at bounding box center [1366, 36] width 38 height 10
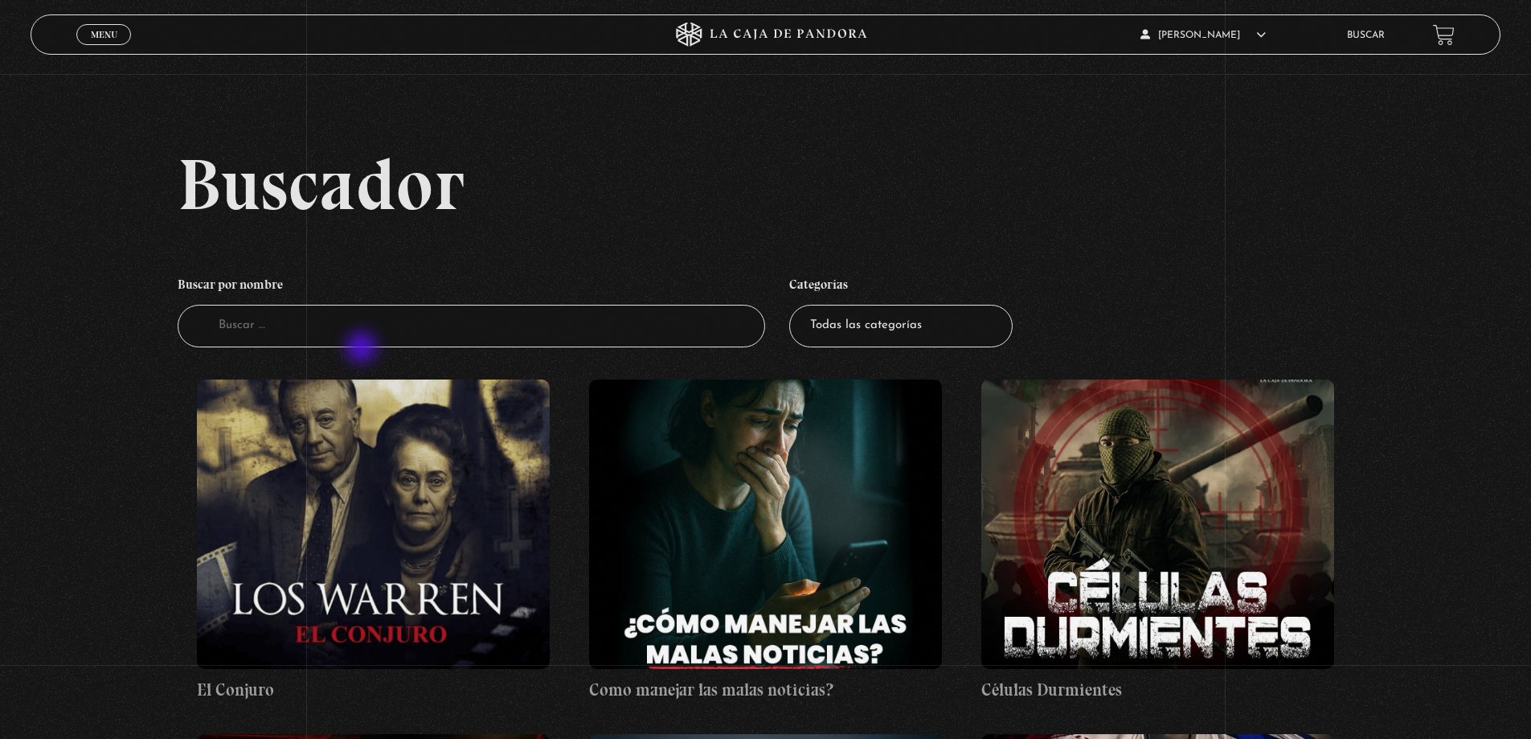
click at [363, 349] on li "Buscar por nombre Buscador" at bounding box center [472, 307] width 588 height 95
click input "Buscador"
type input "[GEOGRAPHIC_DATA]"
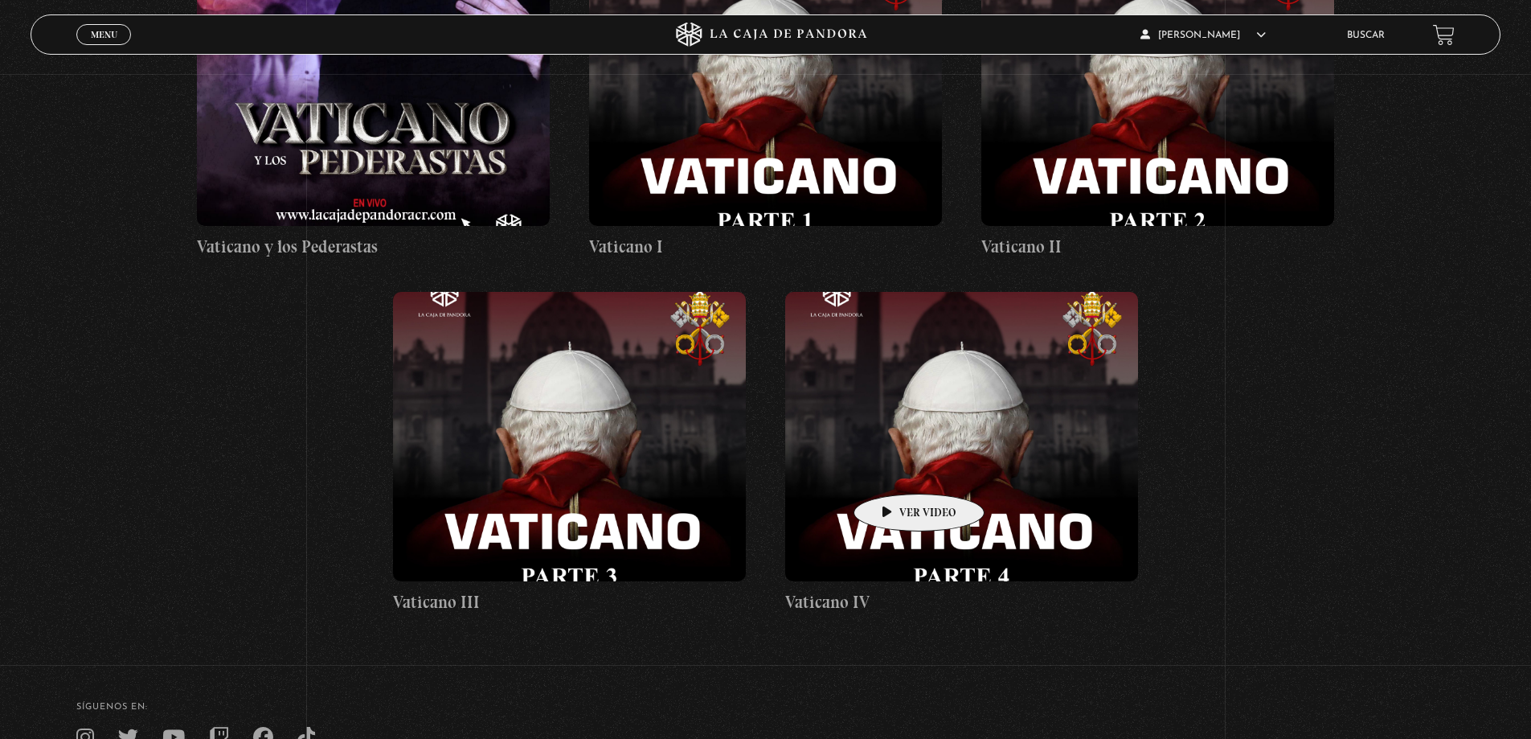
scroll to position [1206, 0]
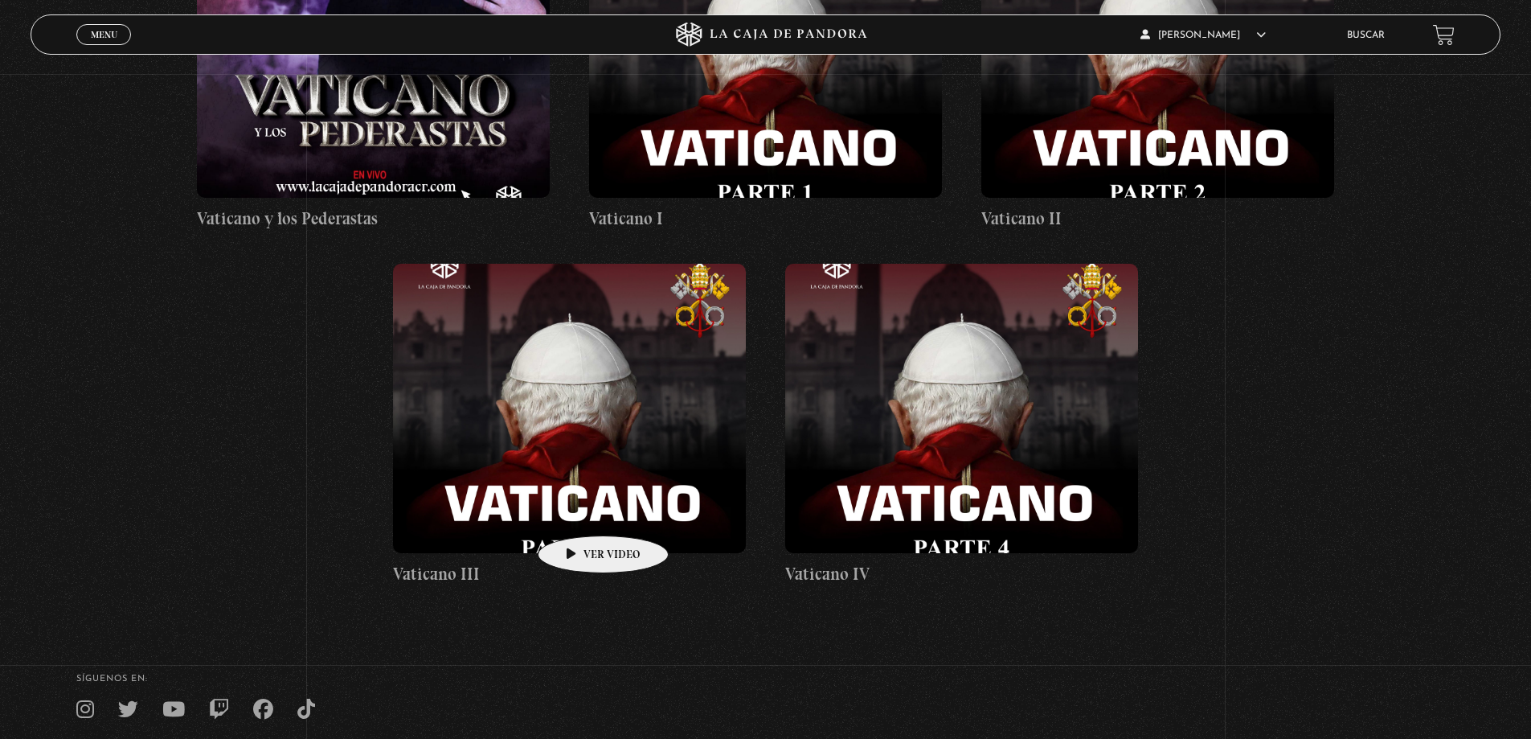
click at [565, 408] on figure at bounding box center [569, 408] width 353 height 289
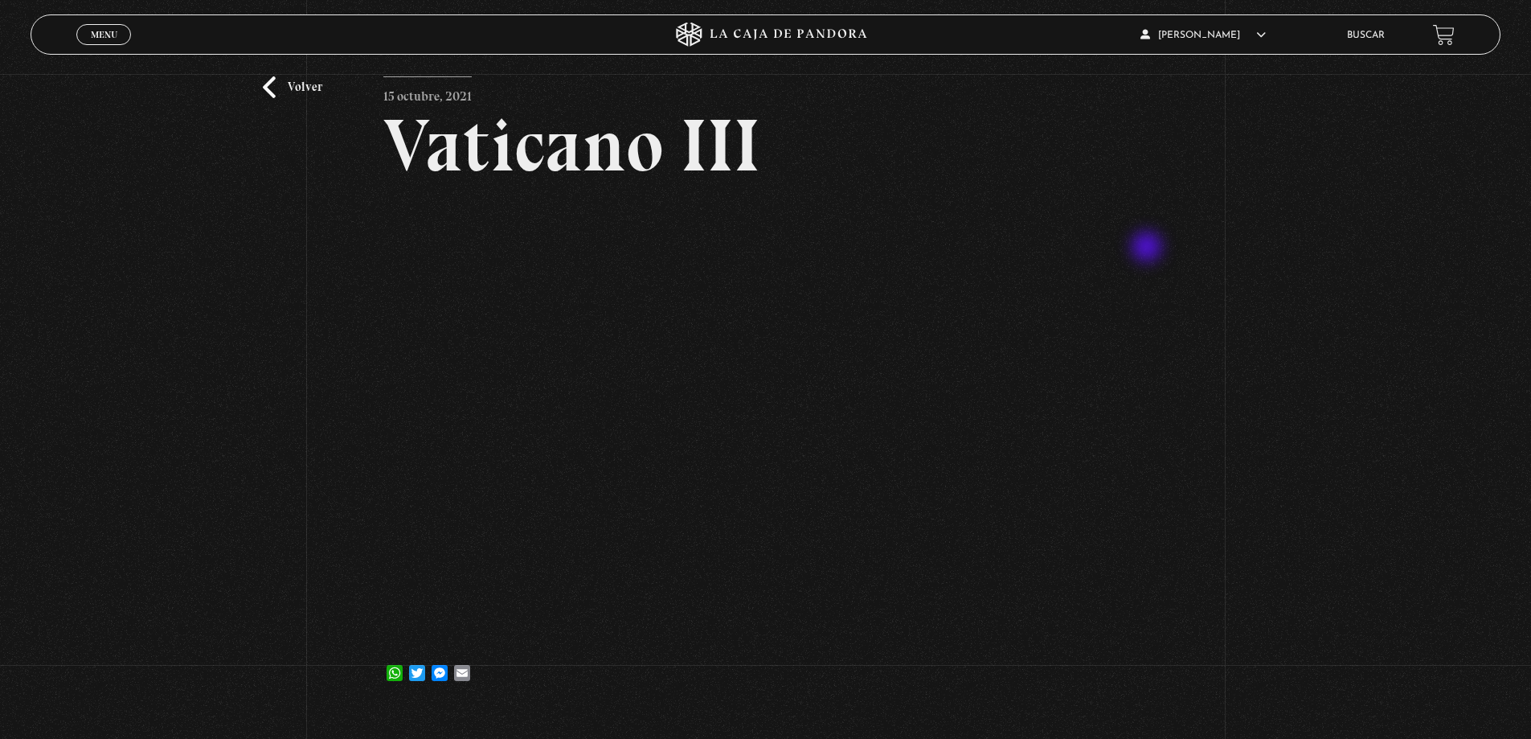
scroll to position [161, 0]
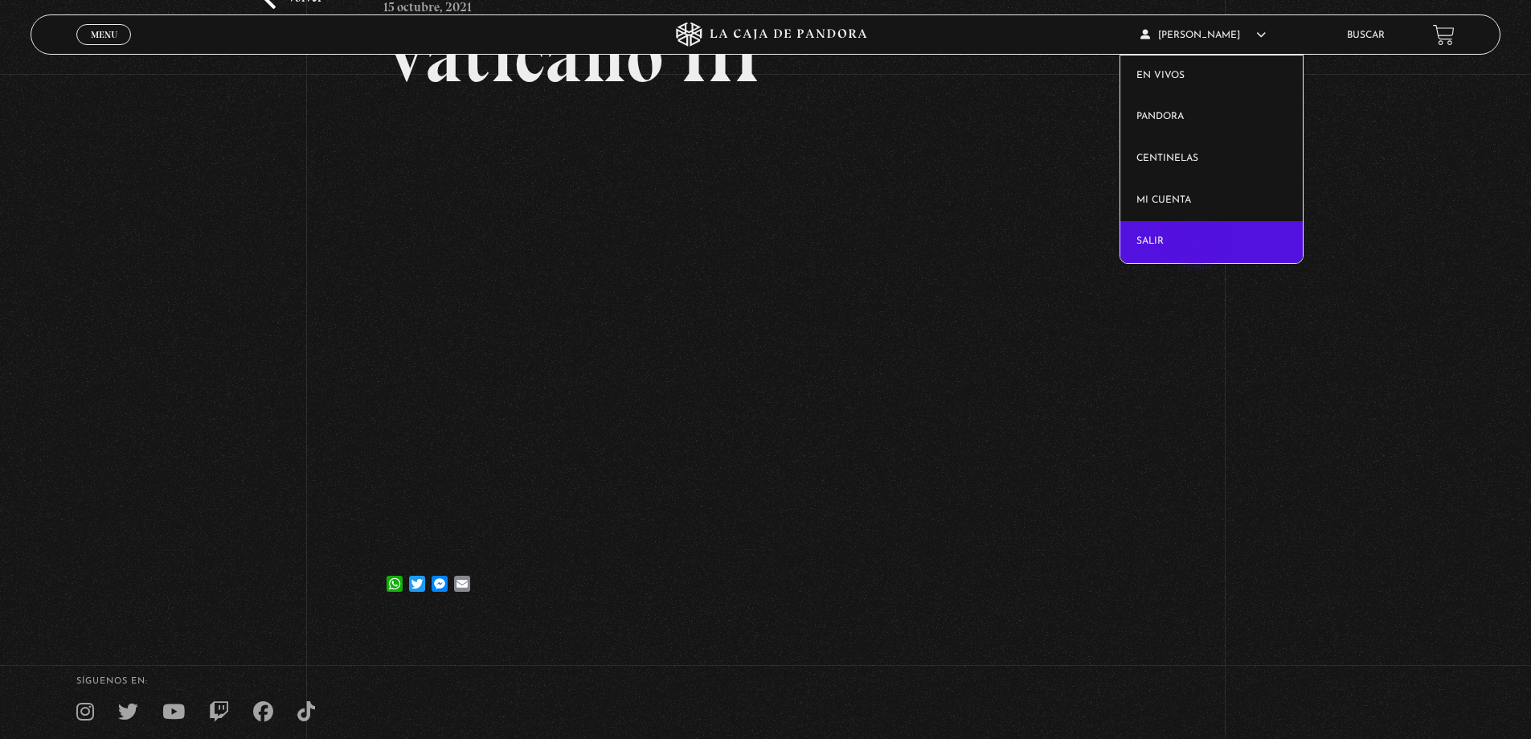
click at [1198, 238] on link "Salir" at bounding box center [1211, 242] width 182 height 42
